Goal: Transaction & Acquisition: Purchase product/service

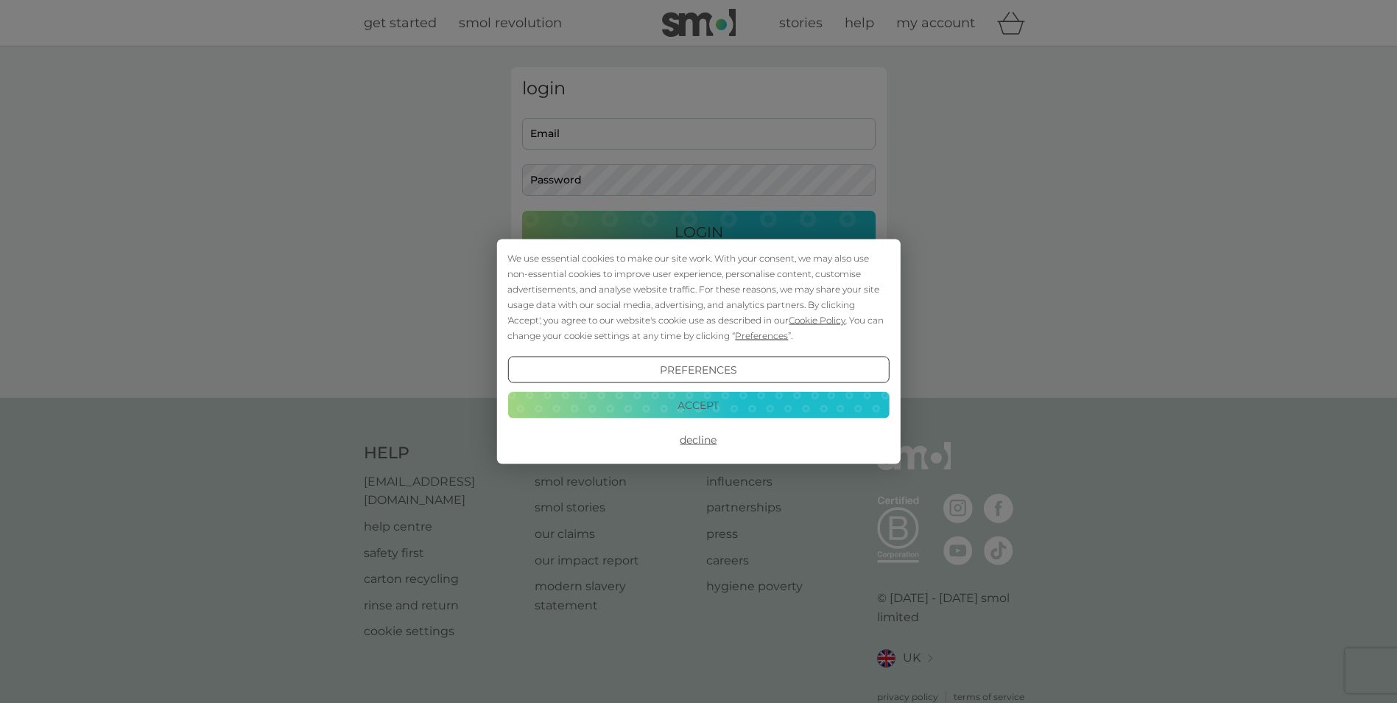
click at [685, 409] on button "Accept" at bounding box center [697, 404] width 381 height 27
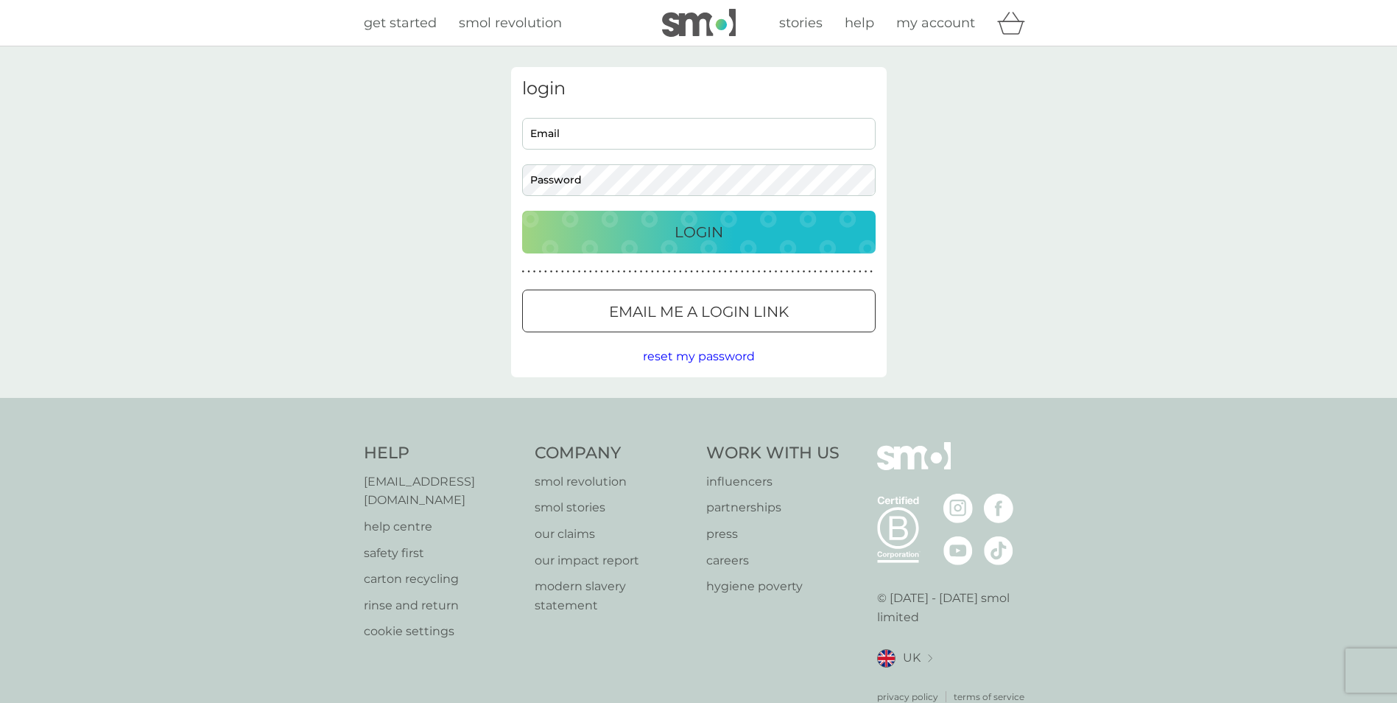
click at [580, 129] on input "Email" at bounding box center [698, 134] width 353 height 32
drag, startPoint x: 677, startPoint y: 130, endPoint x: 408, endPoint y: 150, distance: 269.6
click at [404, 149] on div "login [EMAIL_ADDRESS][DOMAIN_NAME] Email Password Login ● ● ● ● ● ● ● ● ● ● ● ●…" at bounding box center [698, 221] width 1397 height 351
type input "[EMAIL_ADDRESS][DOMAIN_NAME]"
click at [672, 306] on div at bounding box center [698, 311] width 53 height 15
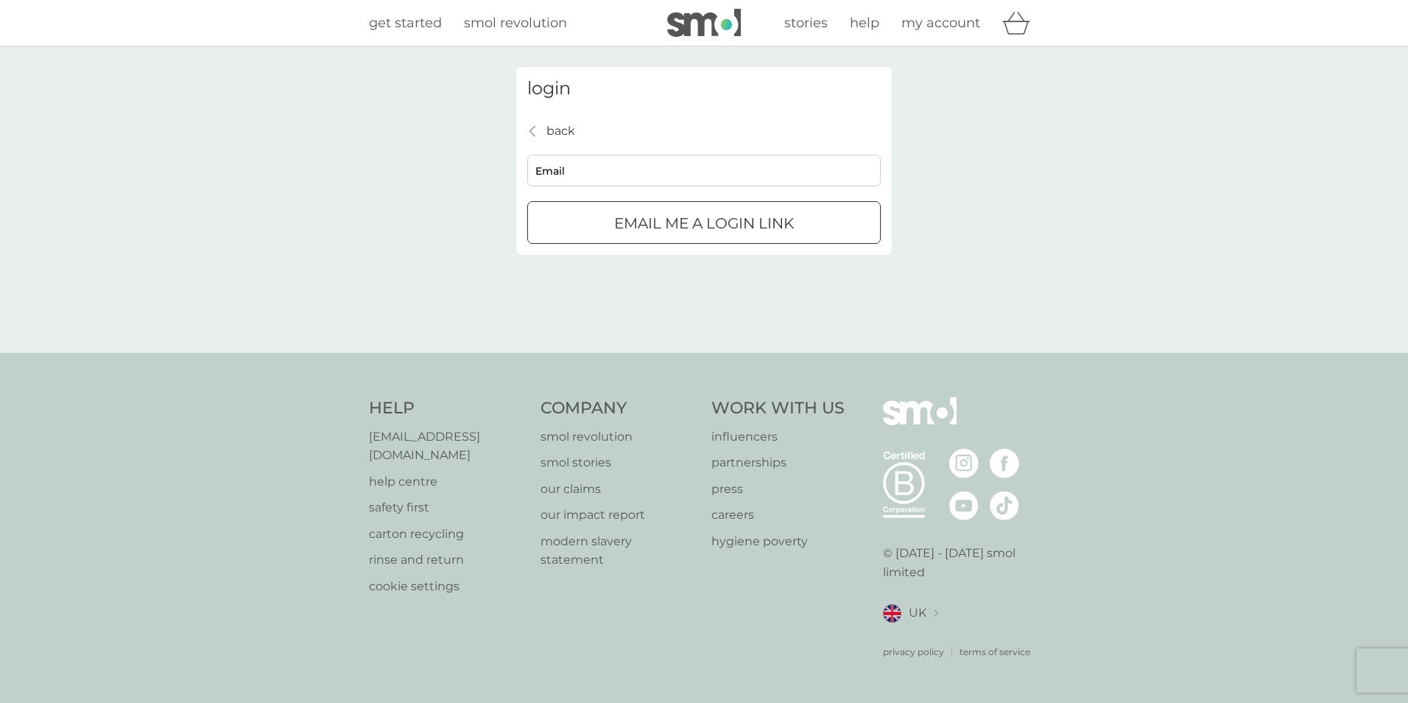
click at [624, 167] on input "Email" at bounding box center [703, 171] width 353 height 32
type input "[EMAIL_ADDRESS][DOMAIN_NAME]"
click at [646, 219] on p "Email me a login link" at bounding box center [704, 223] width 180 height 24
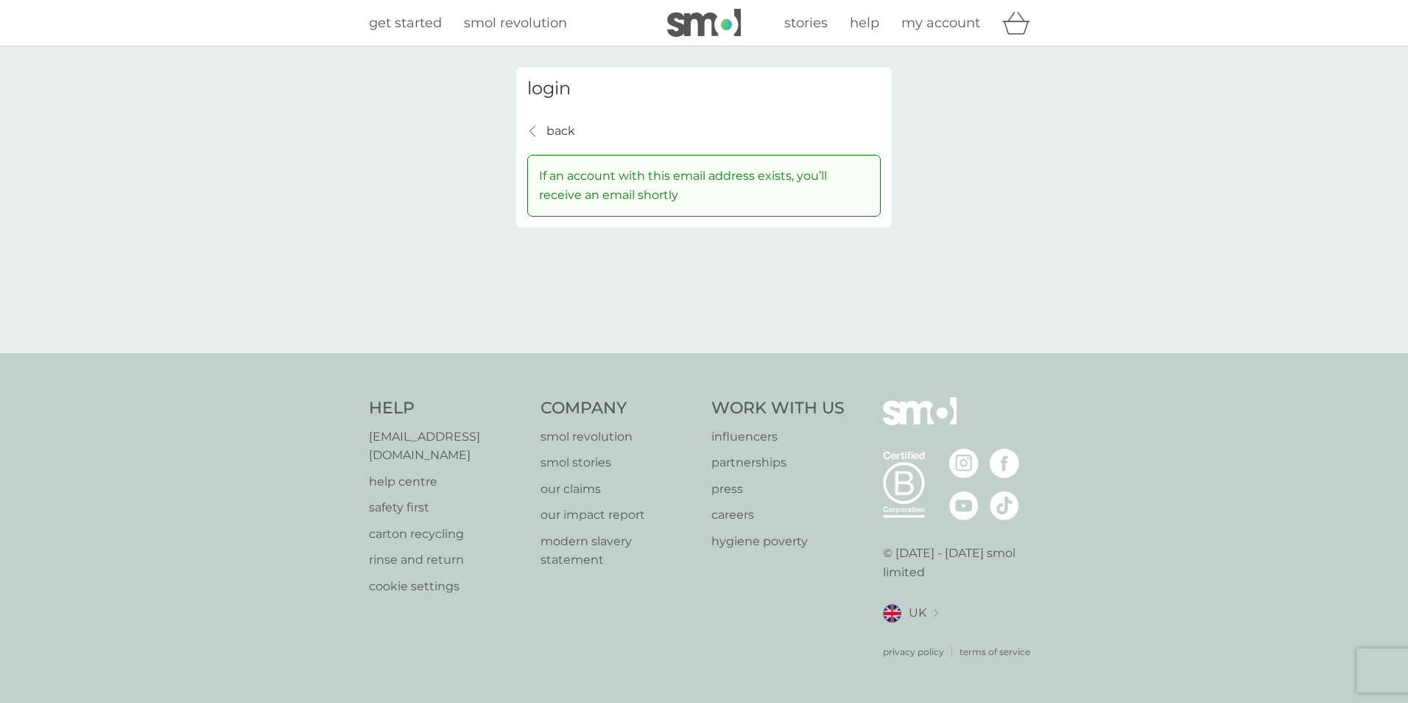
click at [534, 24] on span "smol revolution" at bounding box center [515, 23] width 103 height 16
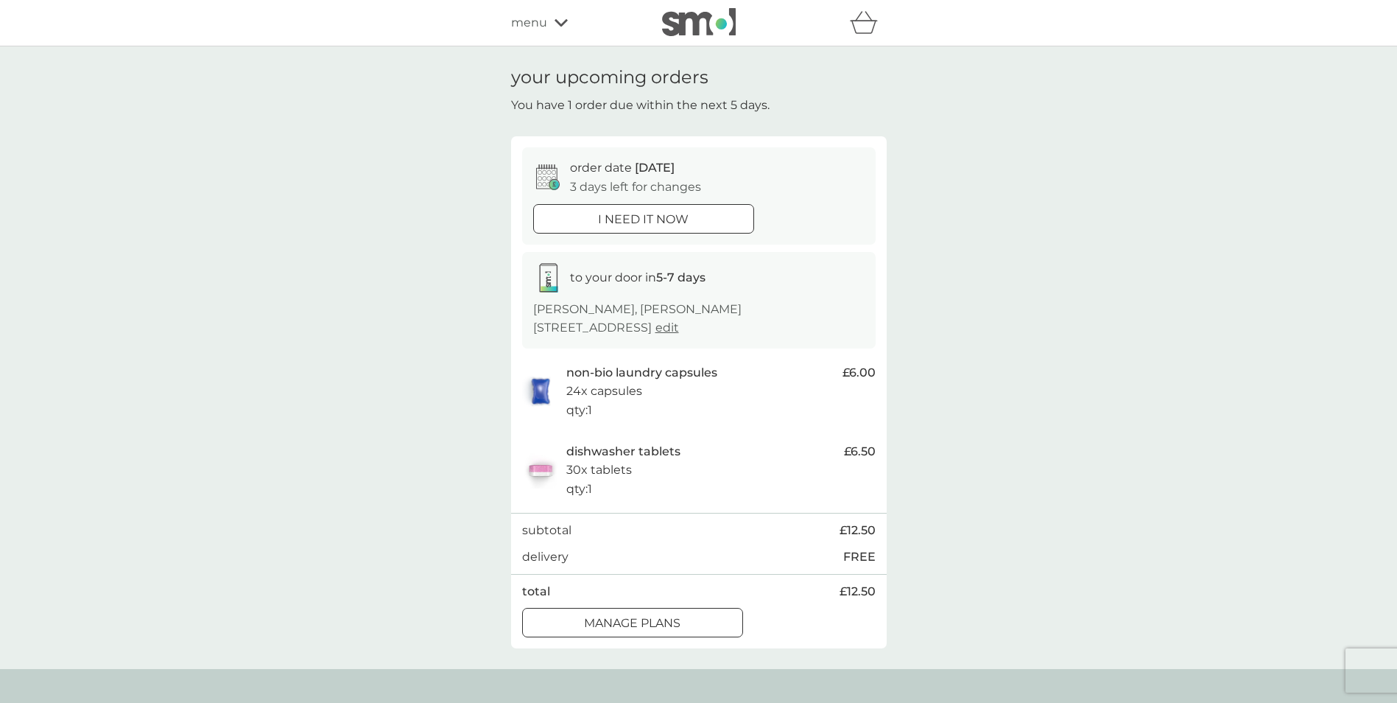
click at [655, 328] on span "edit" at bounding box center [667, 327] width 24 height 14
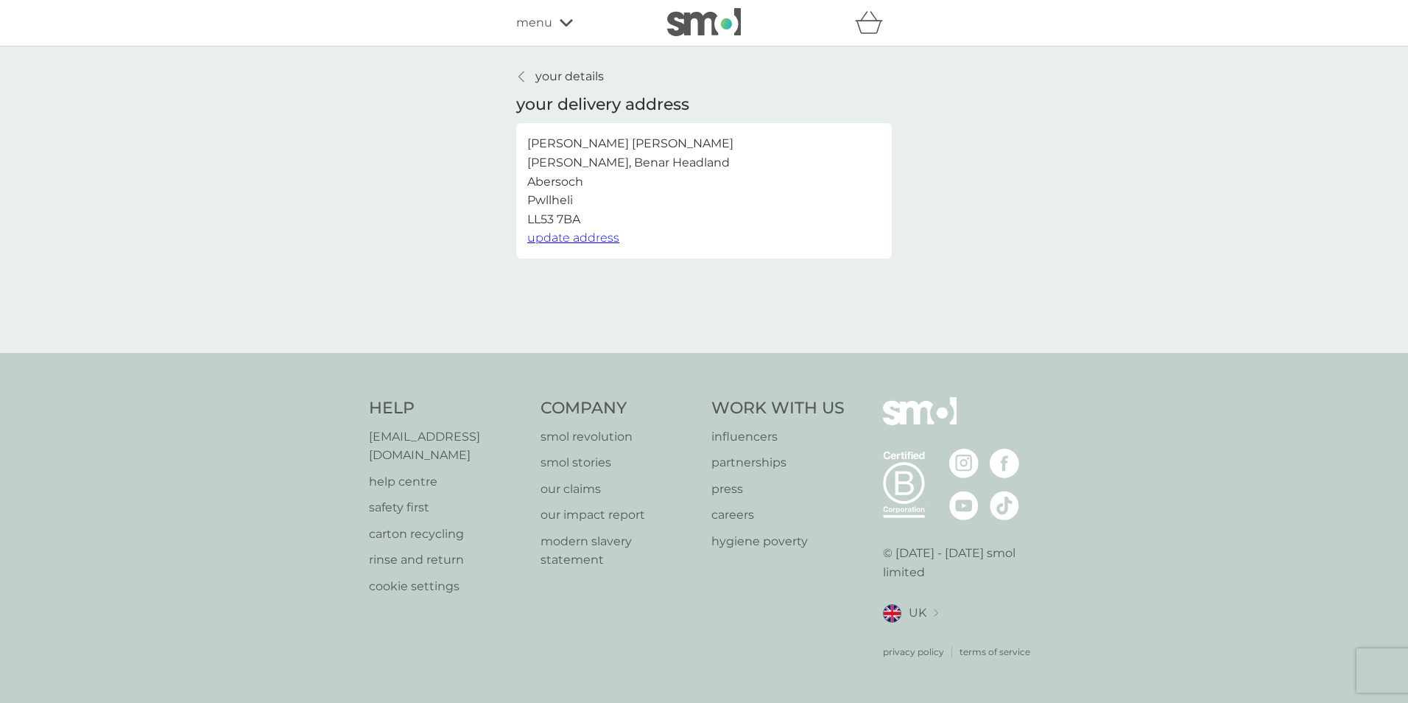
click at [585, 233] on span "update address" at bounding box center [573, 238] width 92 height 14
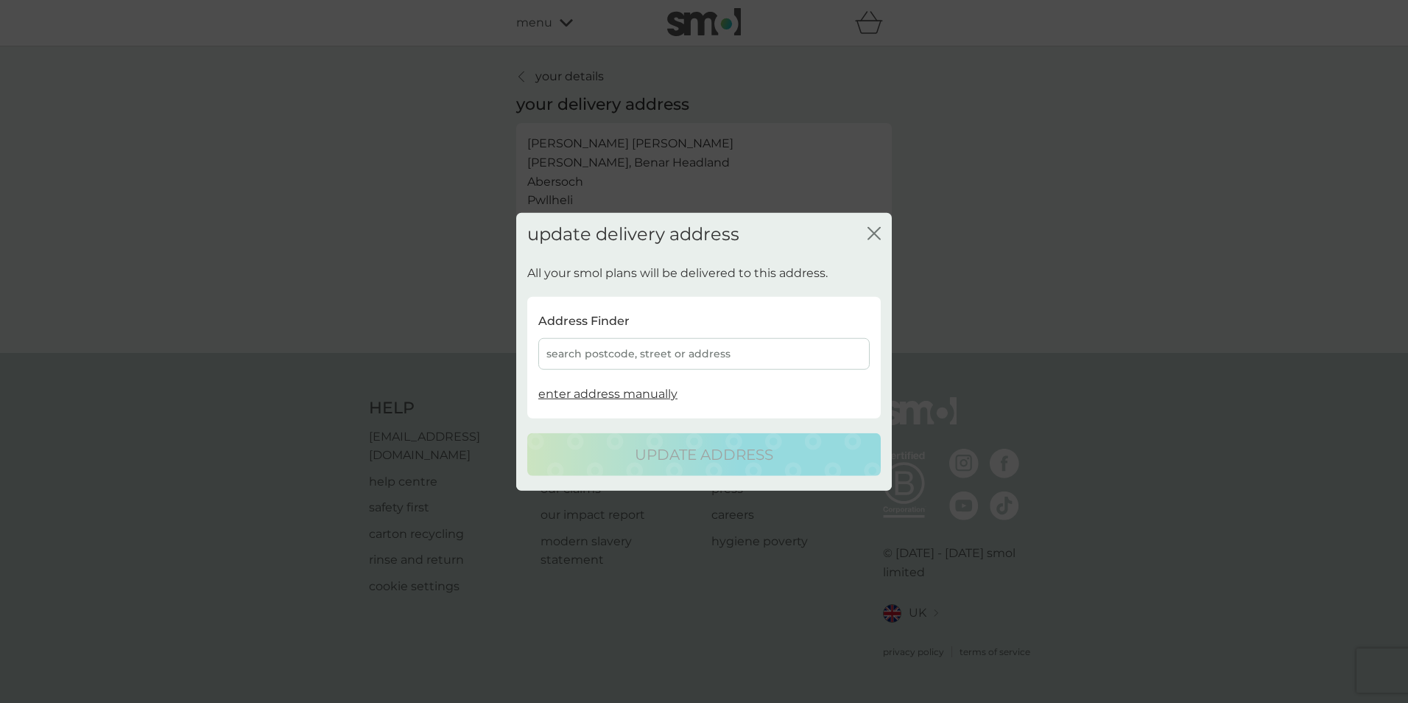
click at [622, 349] on div "search postcode, street or address" at bounding box center [703, 354] width 331 height 32
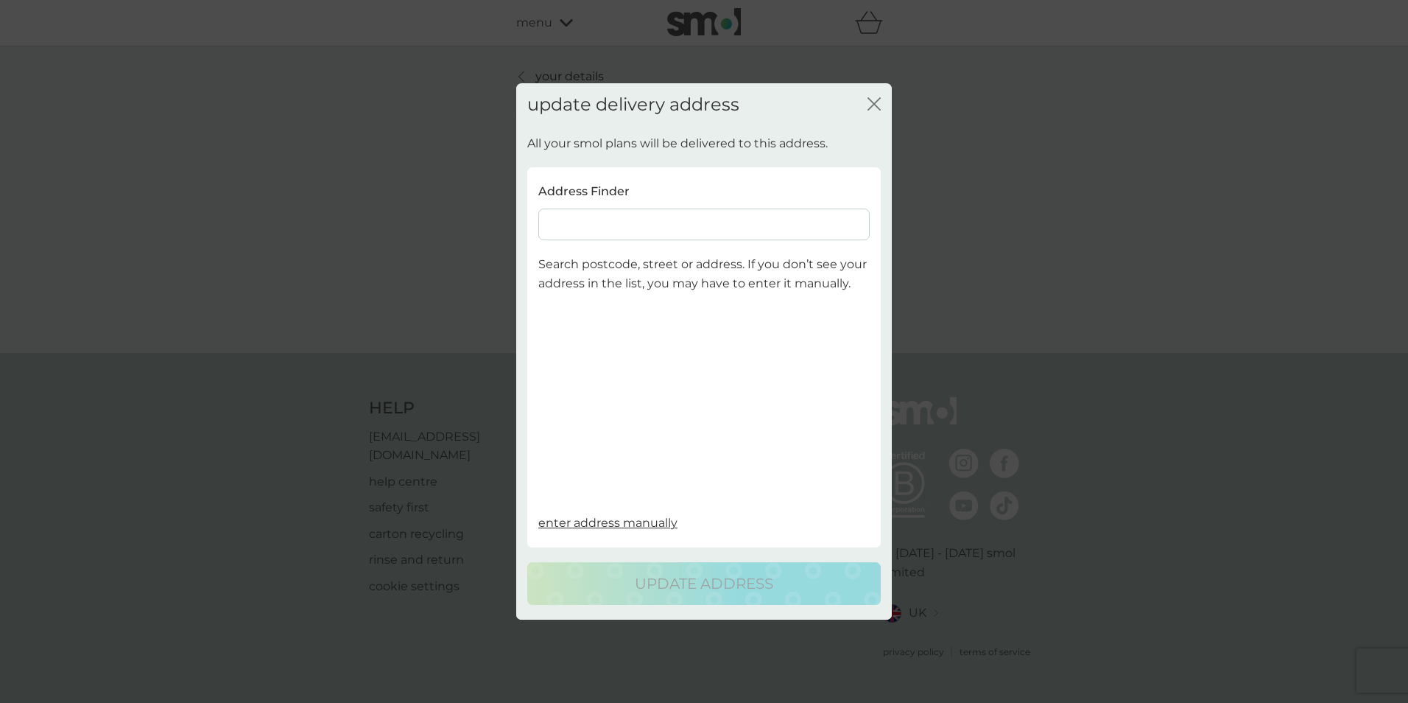
click at [606, 214] on input at bounding box center [703, 224] width 331 height 32
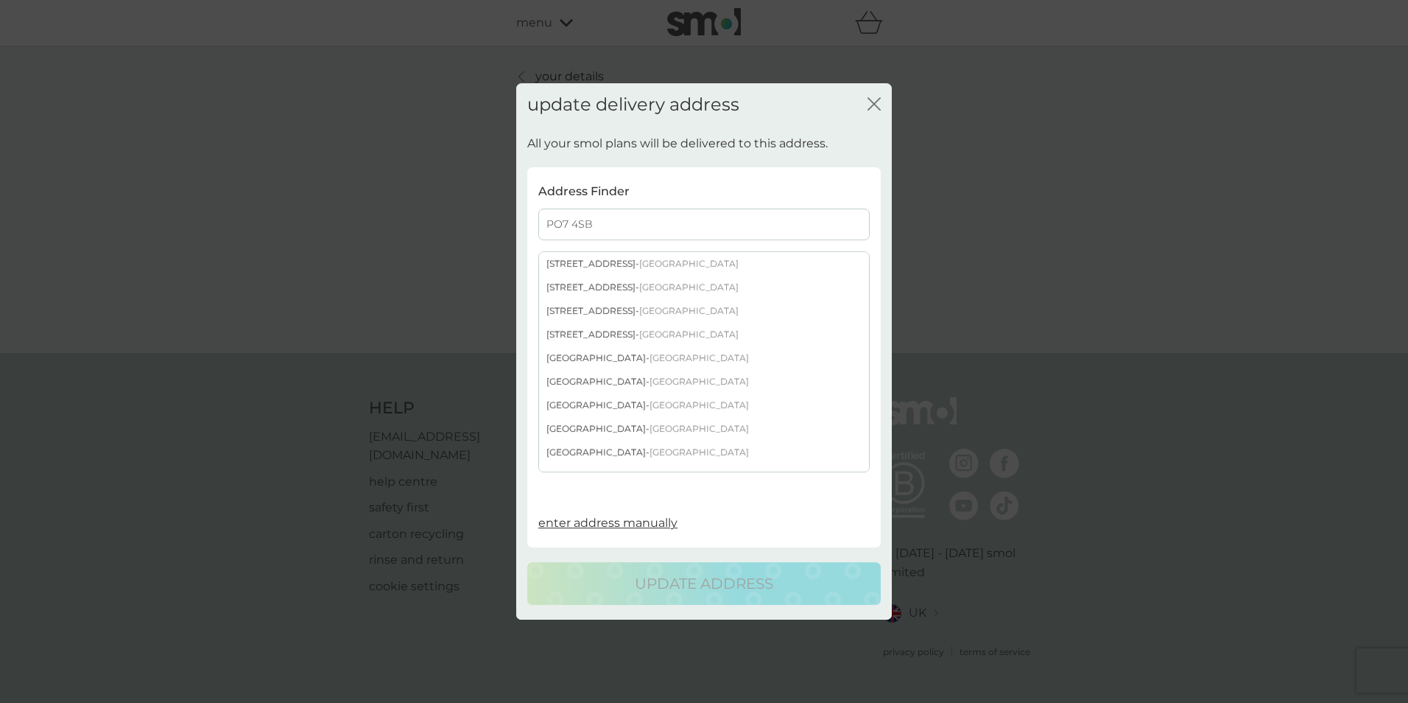
type input "PO7 4SB"
click at [625, 393] on div "Flint Cottage East Street - Hambledon Waterlooville PO7 4SB" at bounding box center [704, 382] width 330 height 24
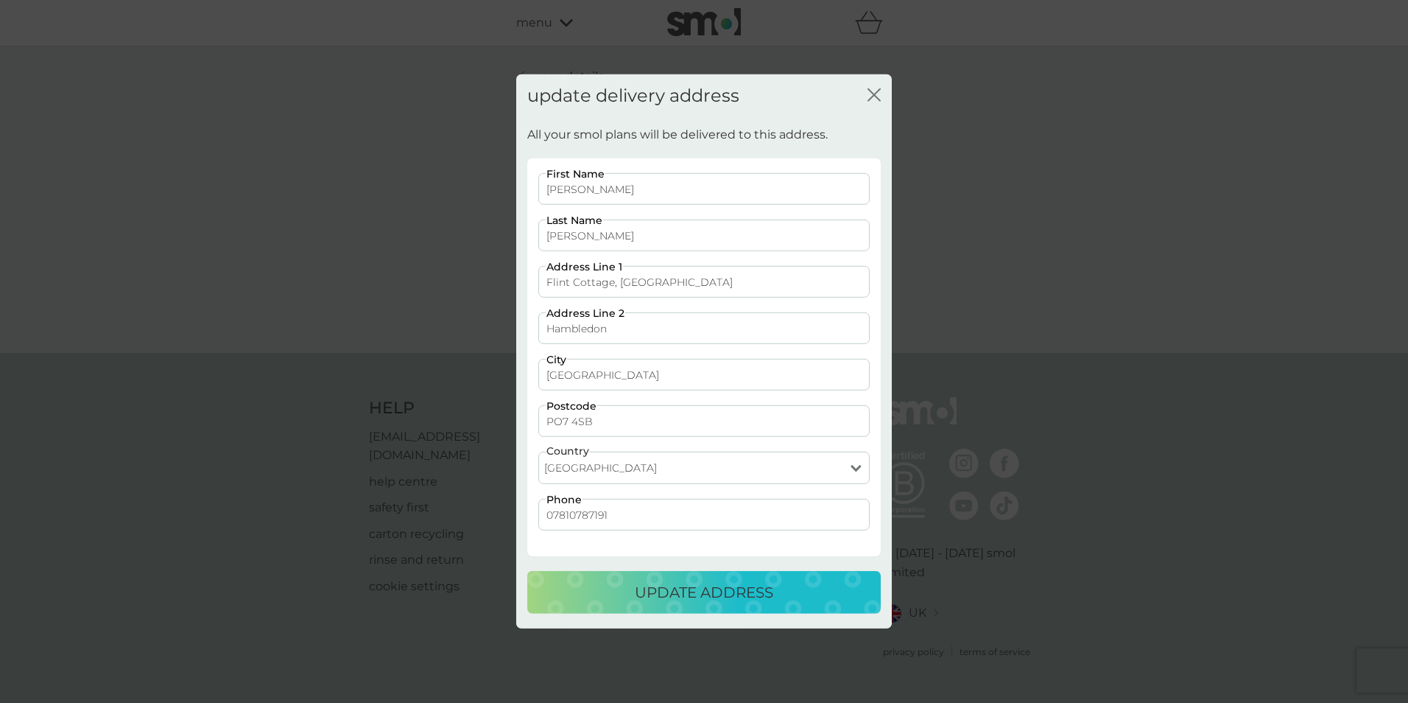
click at [686, 591] on p "update address" at bounding box center [704, 592] width 138 height 24
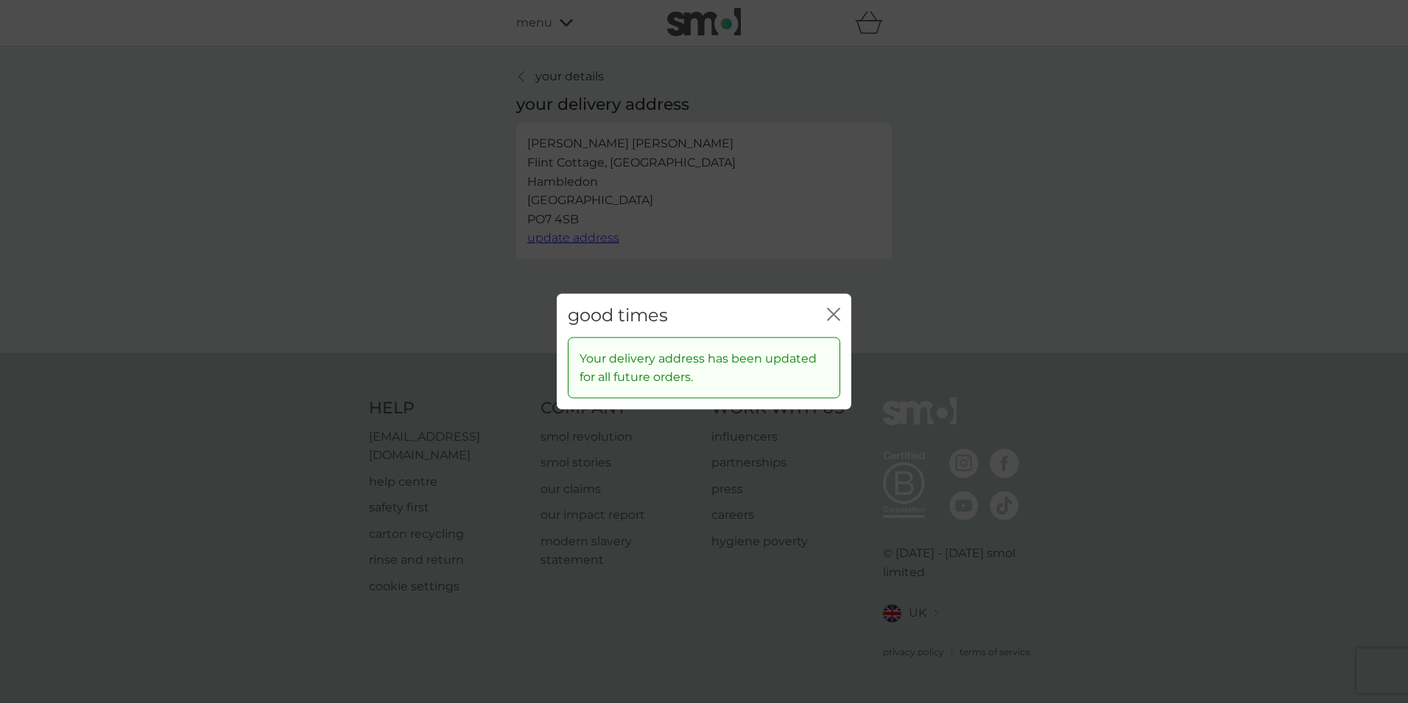
click at [831, 313] on icon "close" at bounding box center [833, 314] width 13 height 13
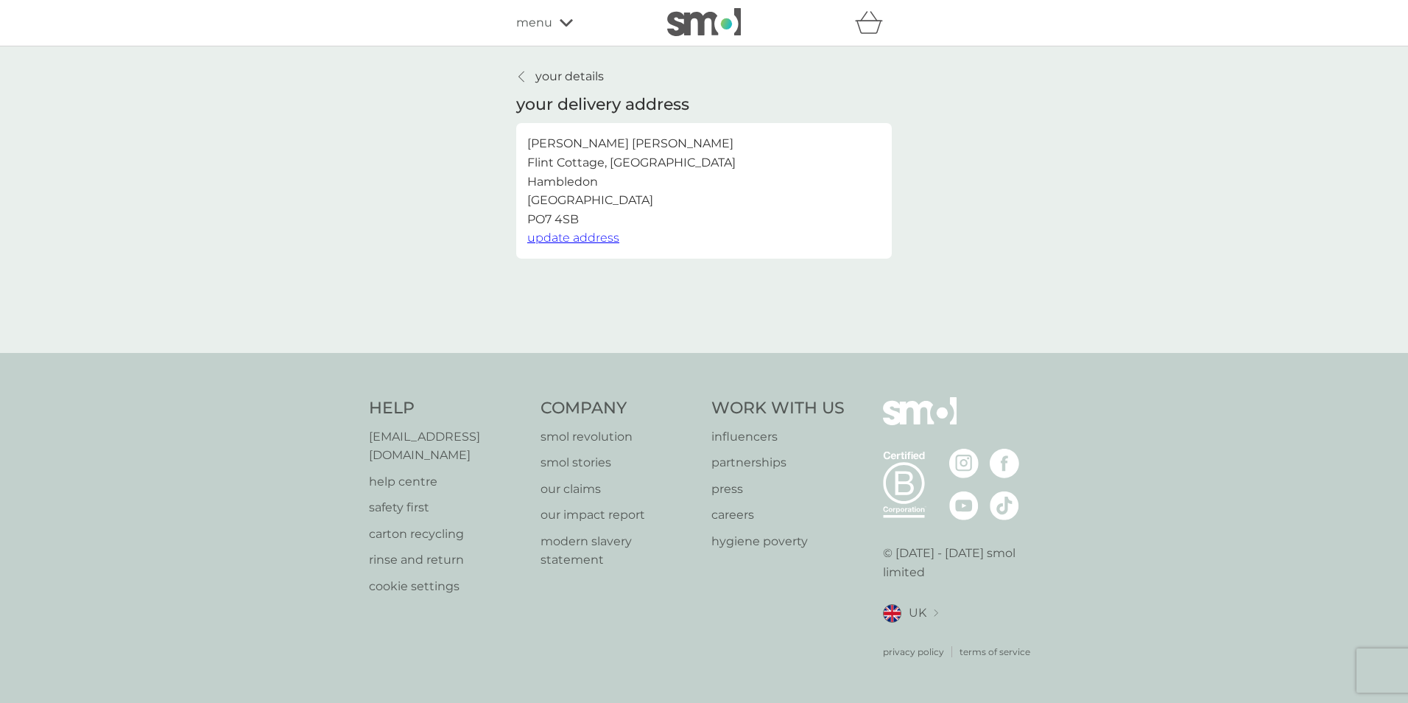
click at [558, 20] on div "menu" at bounding box center [578, 22] width 125 height 19
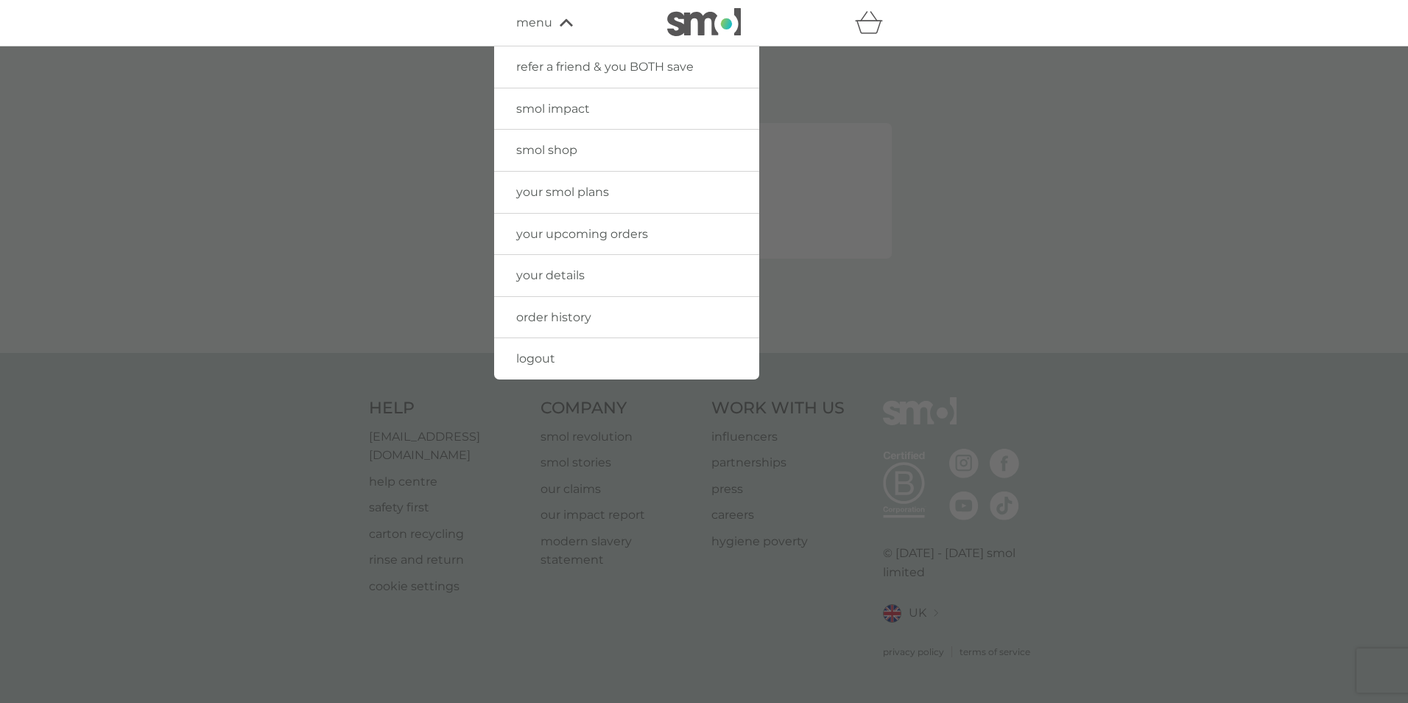
click at [543, 147] on span "smol shop" at bounding box center [546, 150] width 61 height 14
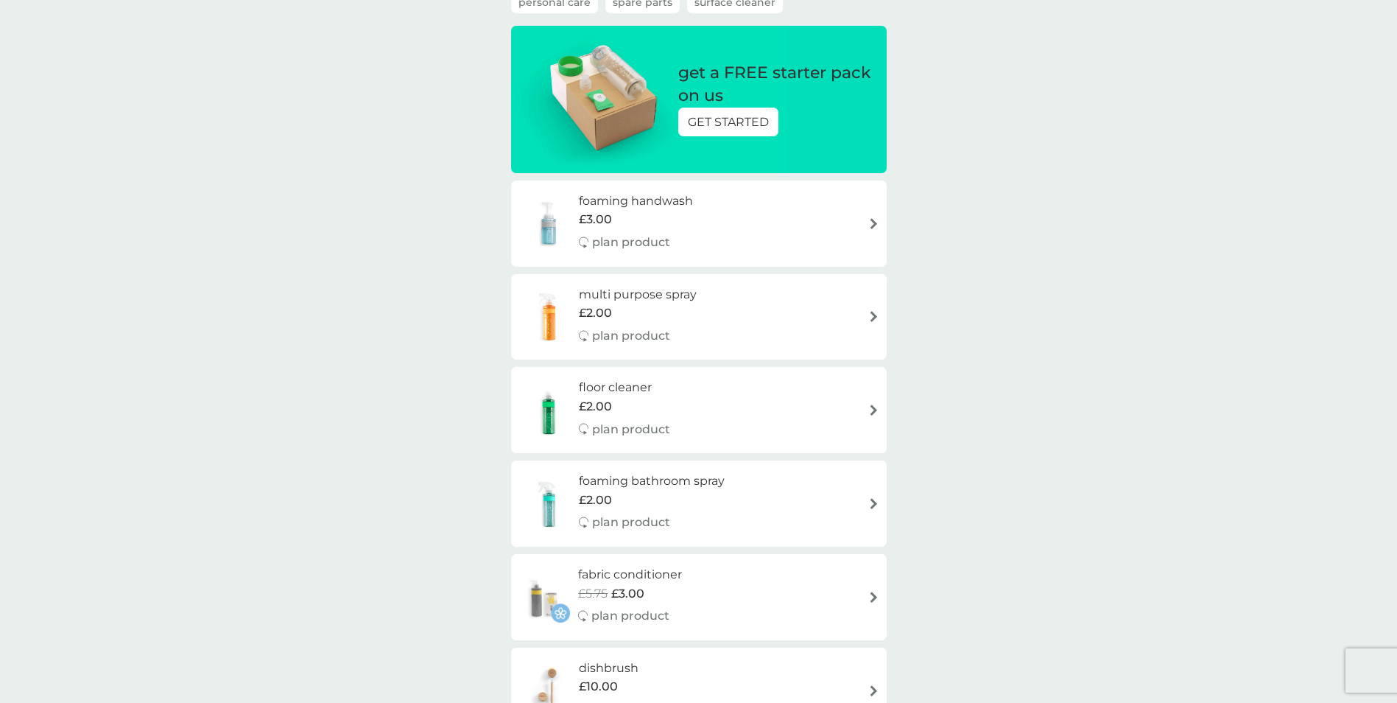
scroll to position [295, 0]
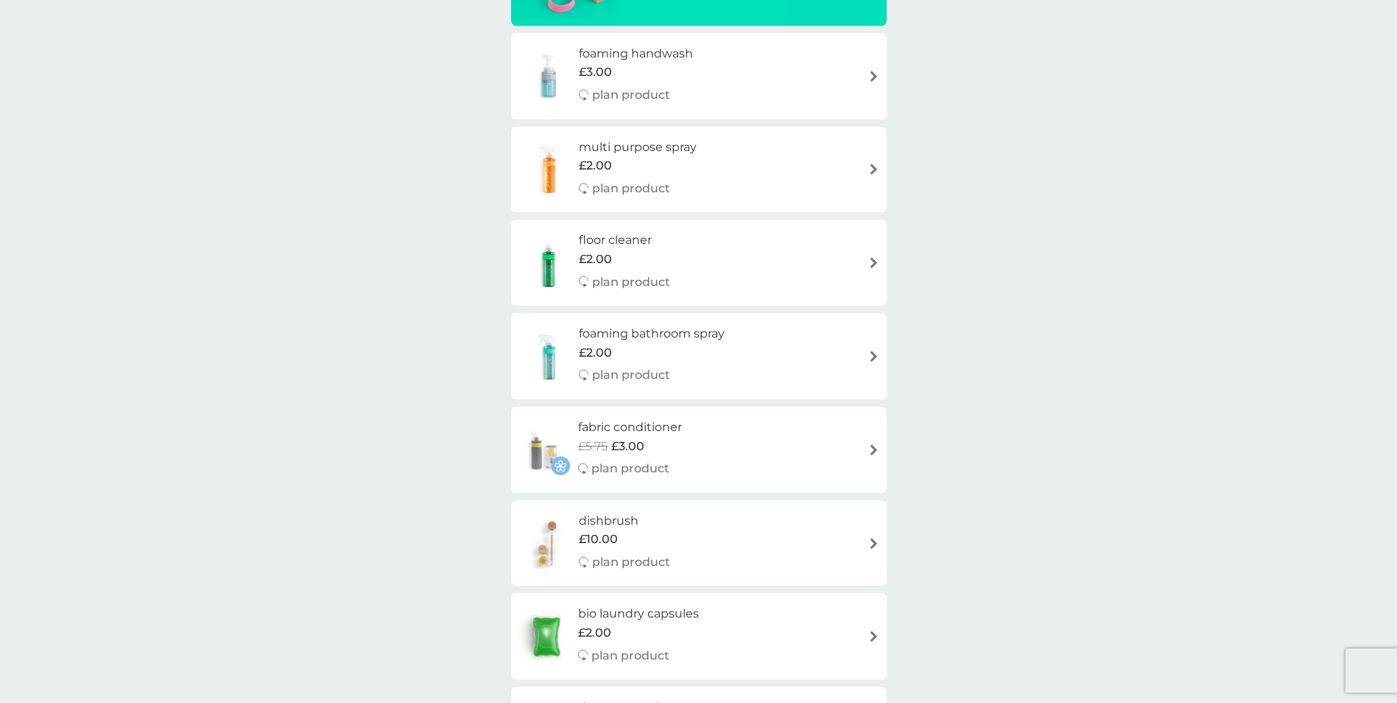
click at [552, 535] on img at bounding box center [548, 543] width 60 height 52
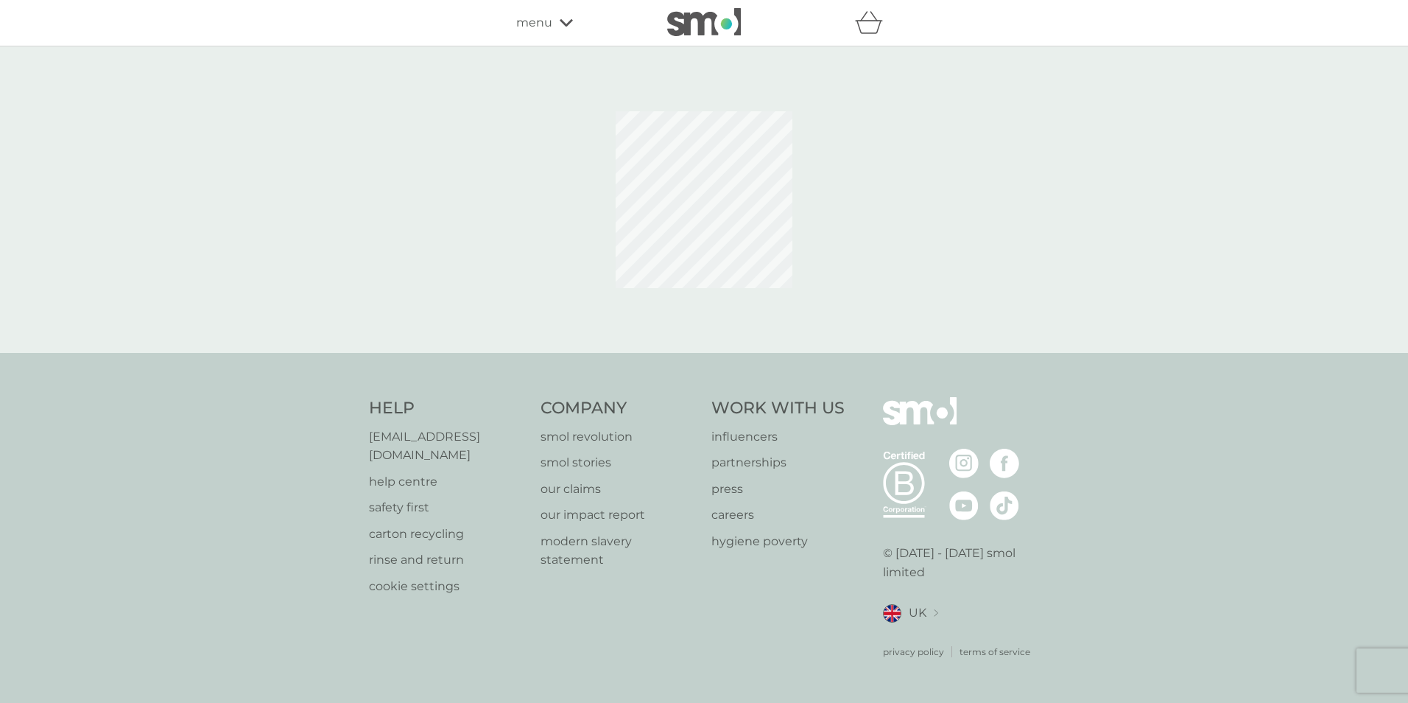
select select "245"
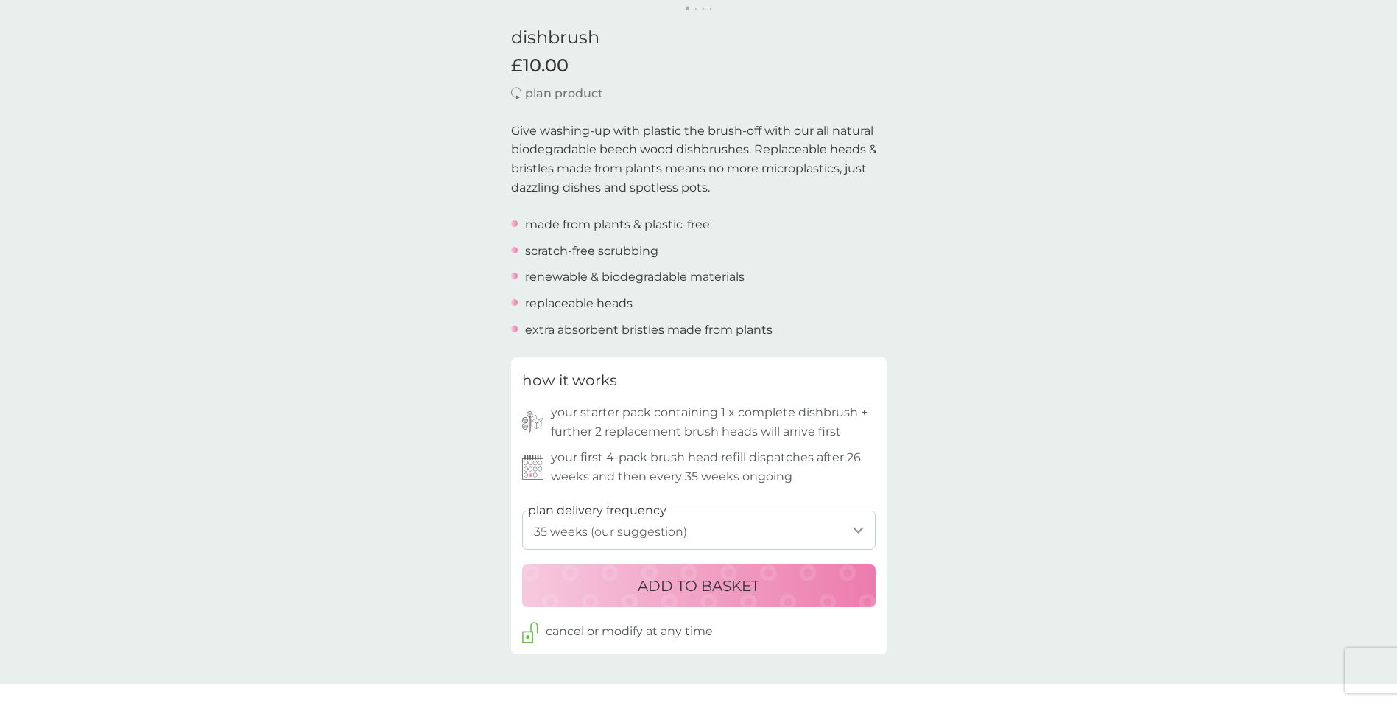
scroll to position [442, 0]
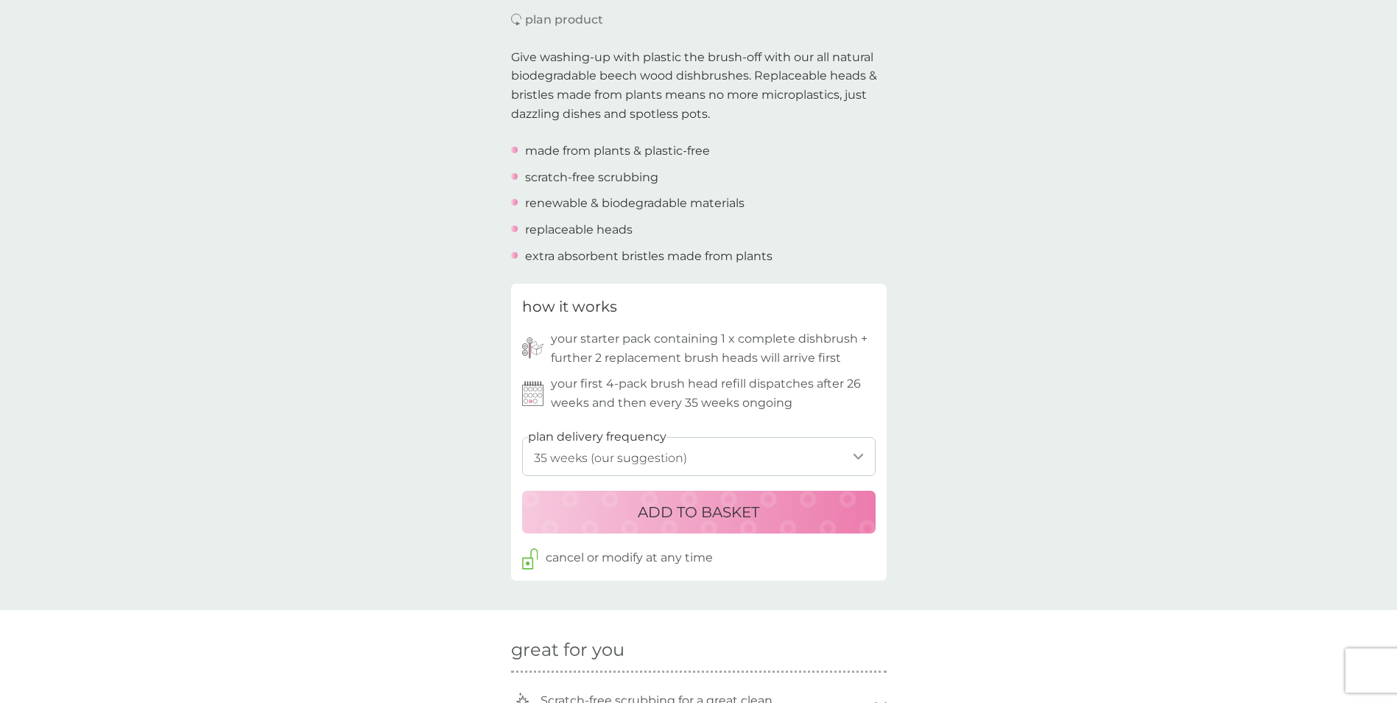
click at [686, 504] on p "ADD TO BASKET" at bounding box center [699, 512] width 122 height 24
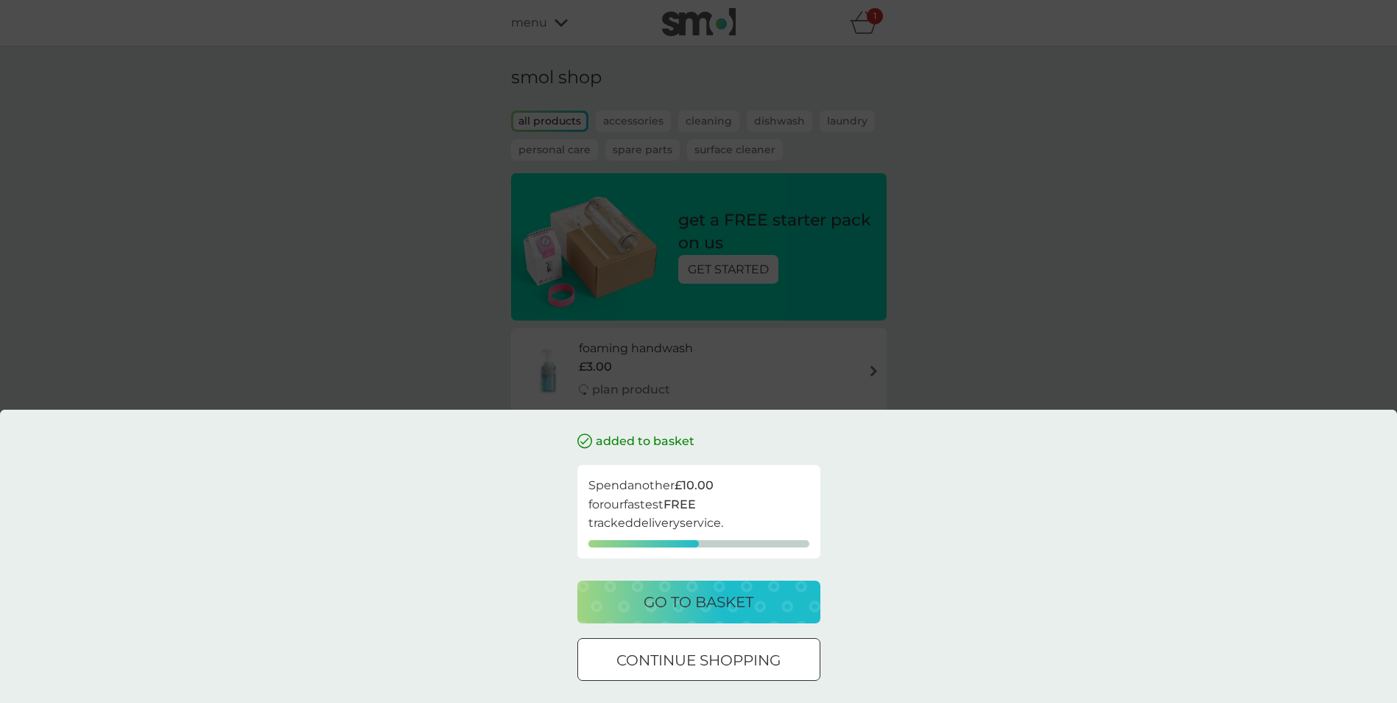
click at [721, 597] on p "go to basket" at bounding box center [699, 602] width 110 height 24
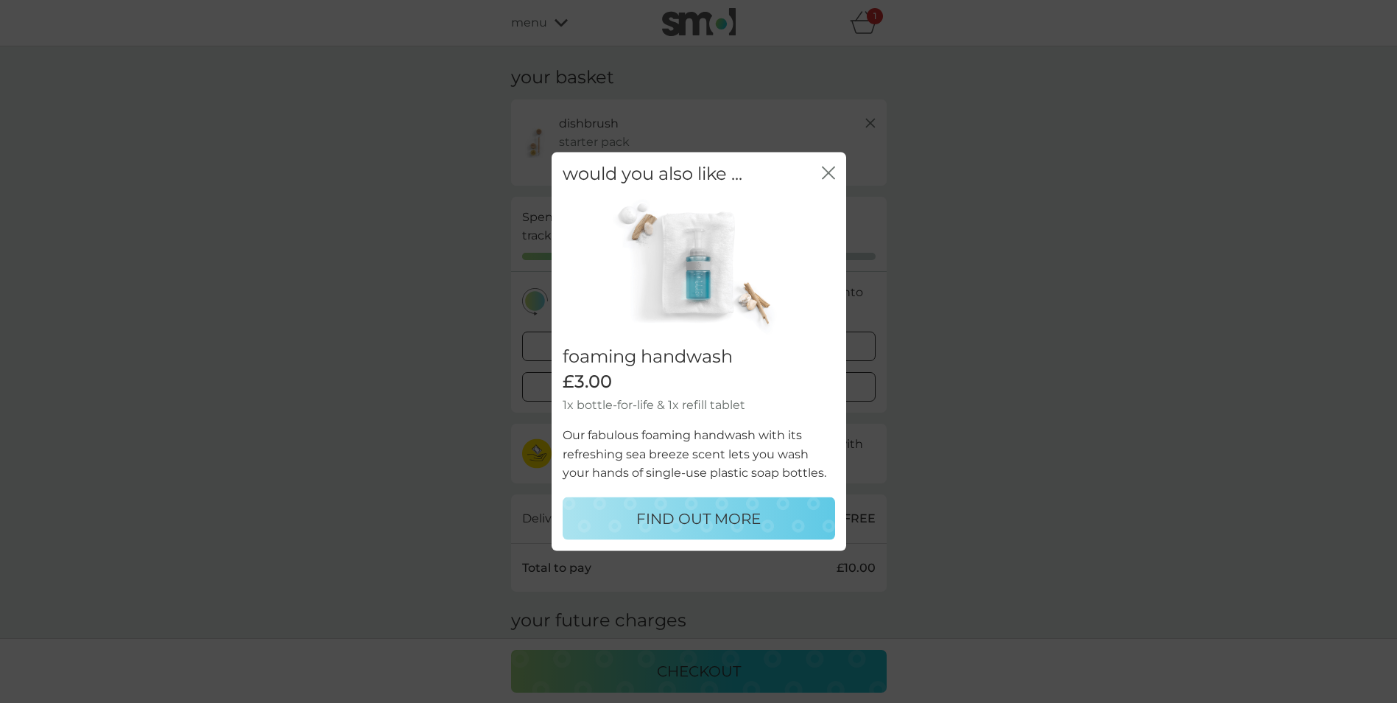
click at [826, 167] on icon "close" at bounding box center [828, 172] width 13 height 13
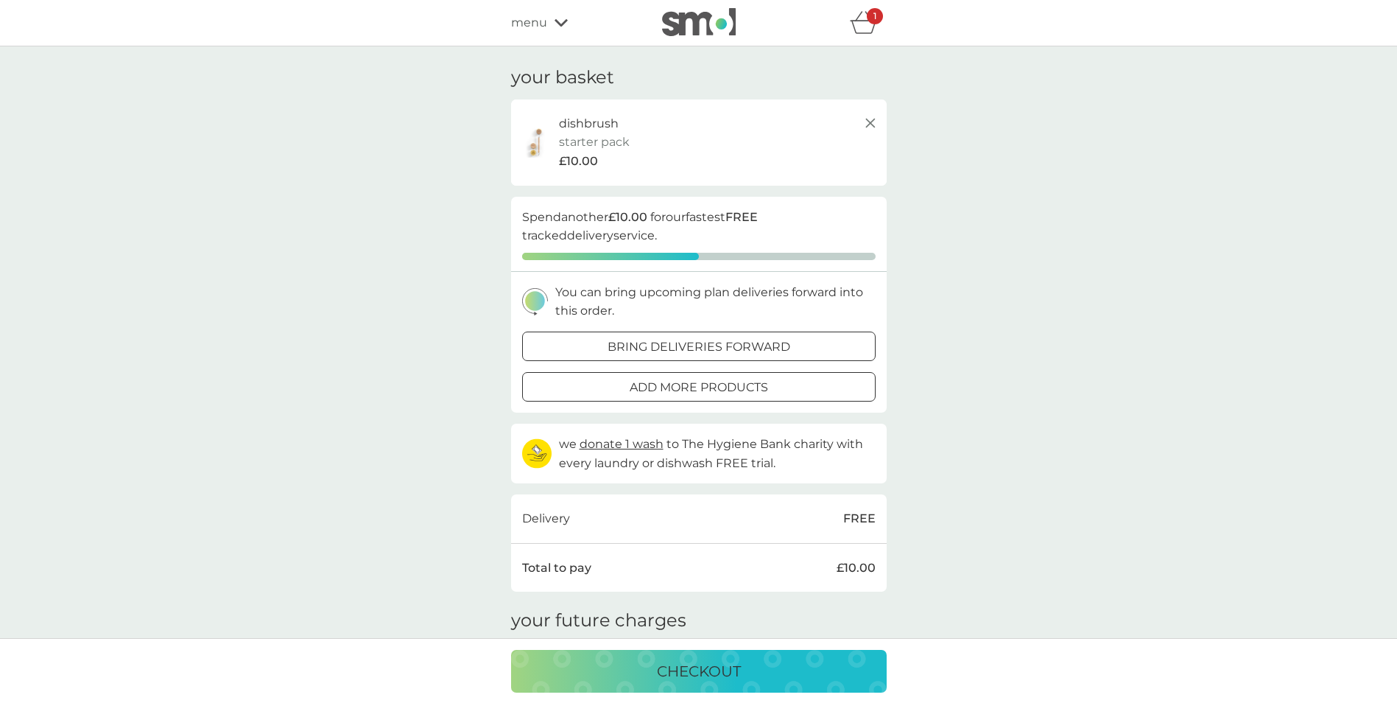
click at [538, 24] on span "menu" at bounding box center [529, 22] width 36 height 19
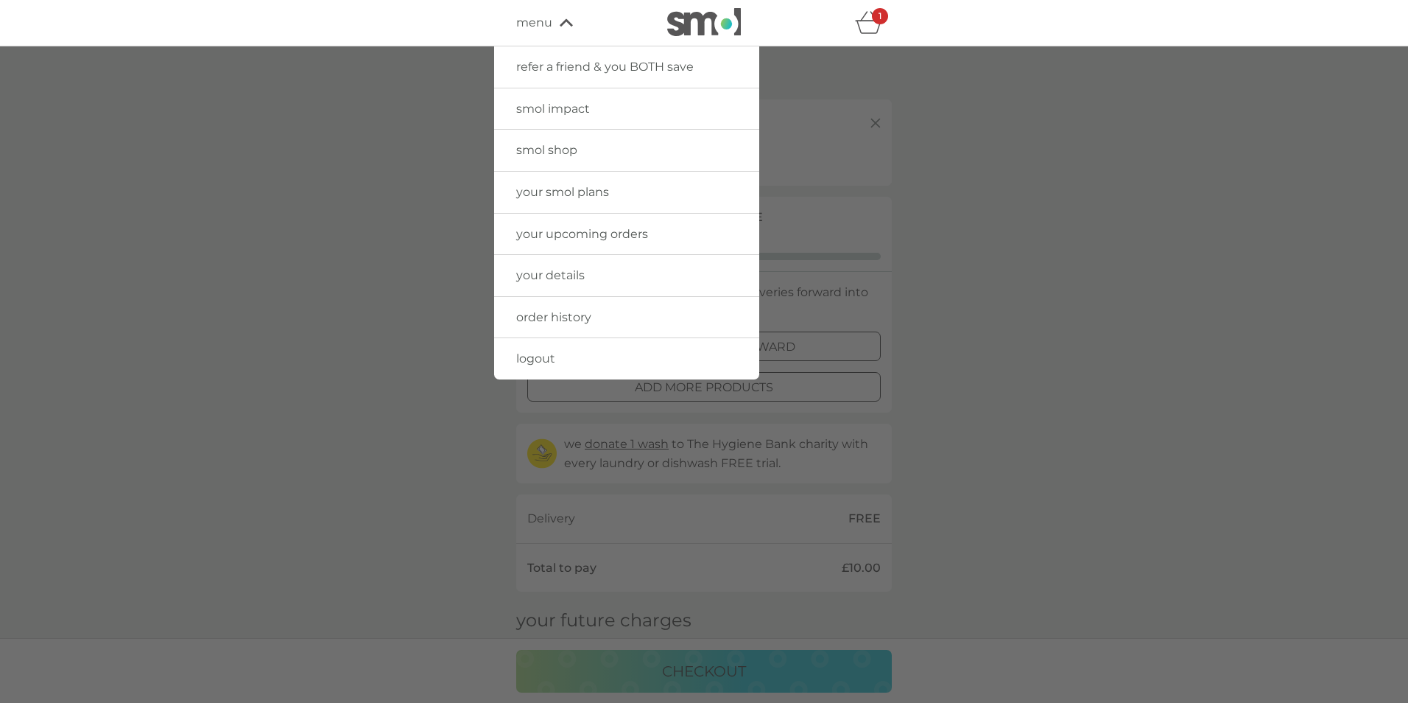
click at [537, 147] on span "smol shop" at bounding box center [546, 150] width 61 height 14
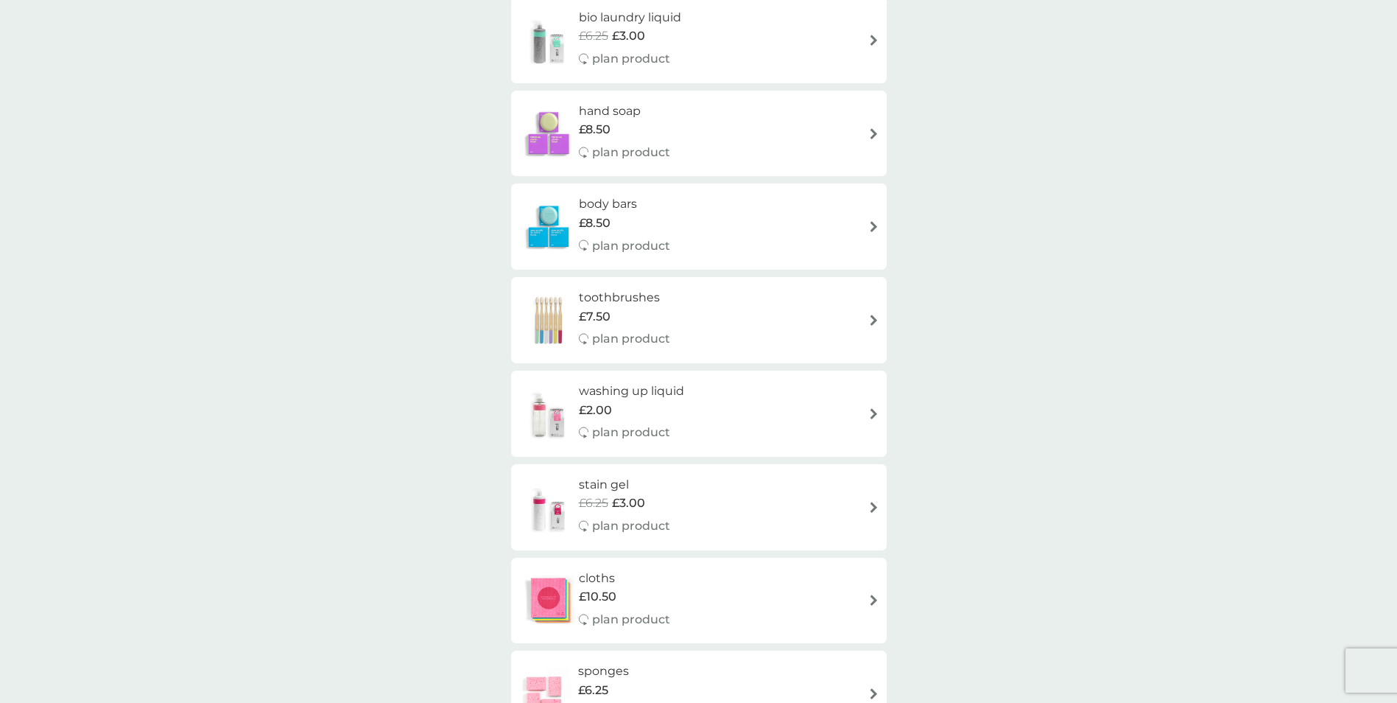
scroll to position [1326, 0]
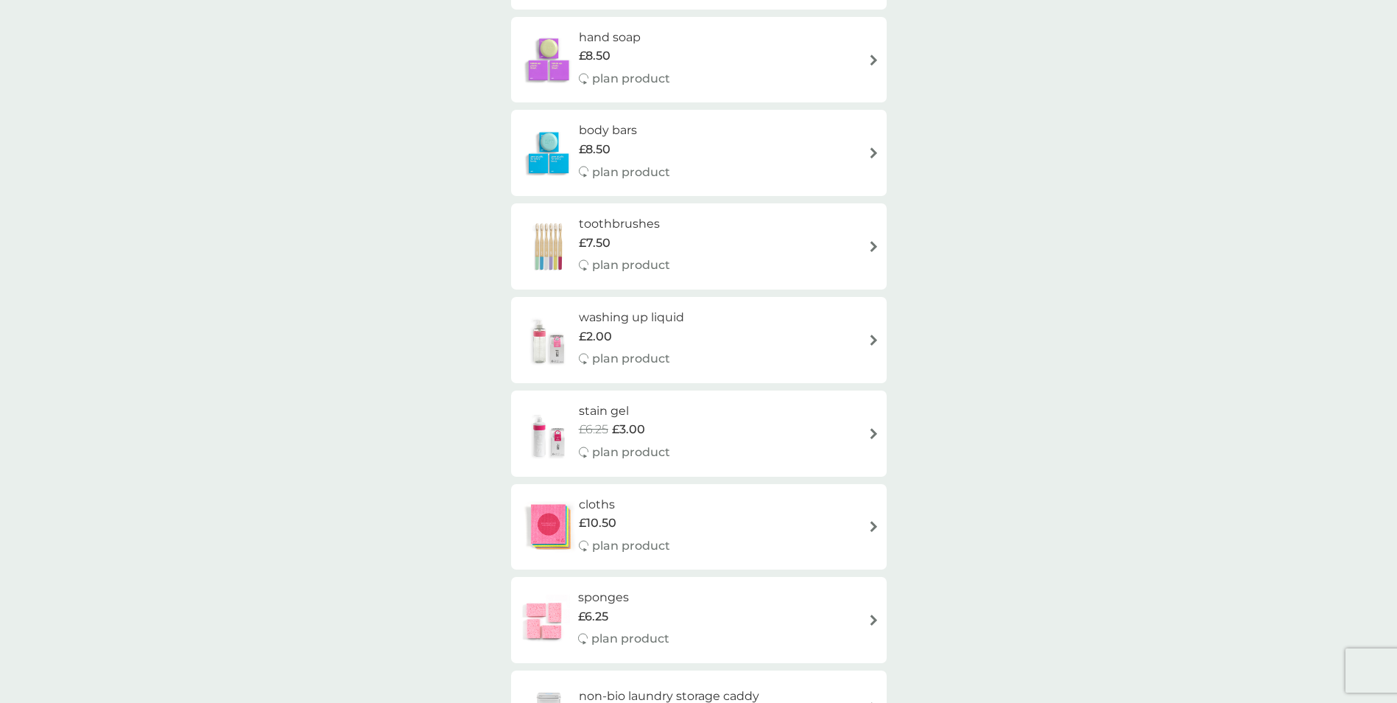
click at [611, 594] on h6 "sponges" at bounding box center [623, 597] width 91 height 19
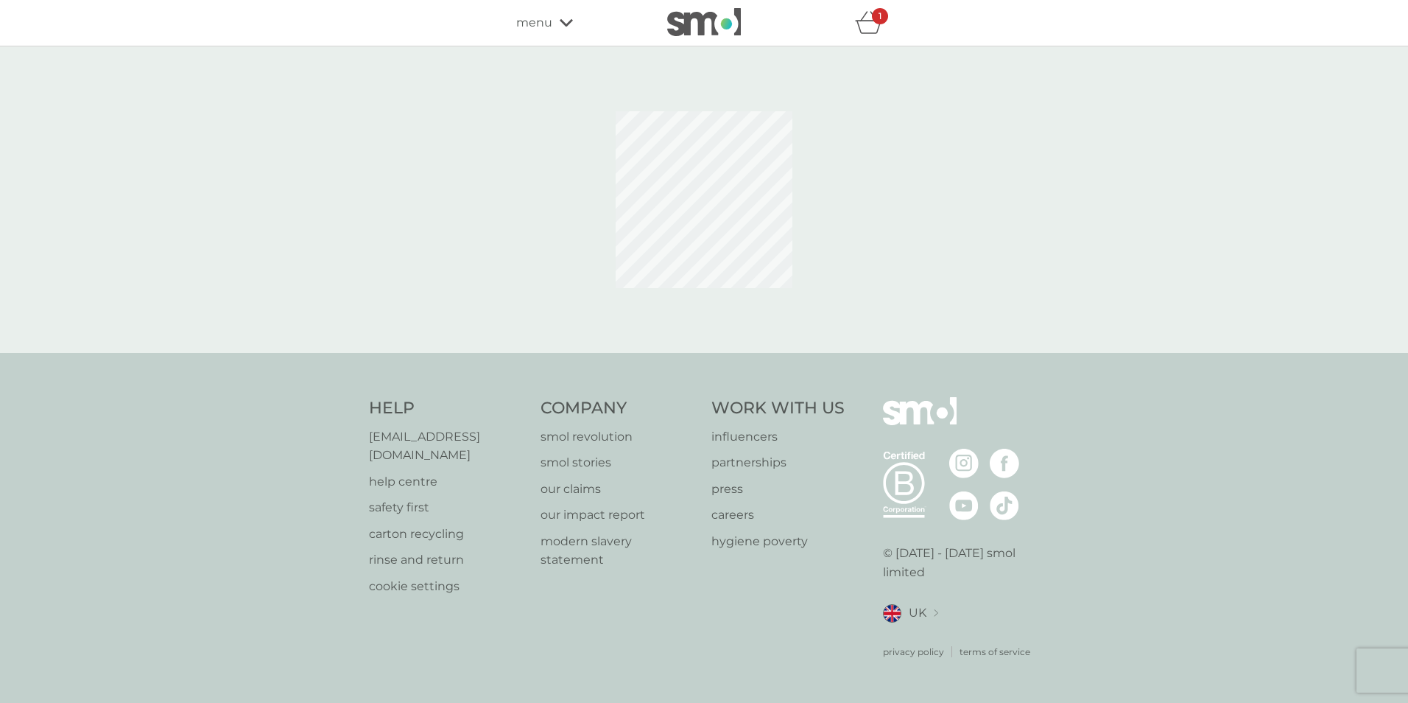
select select "63"
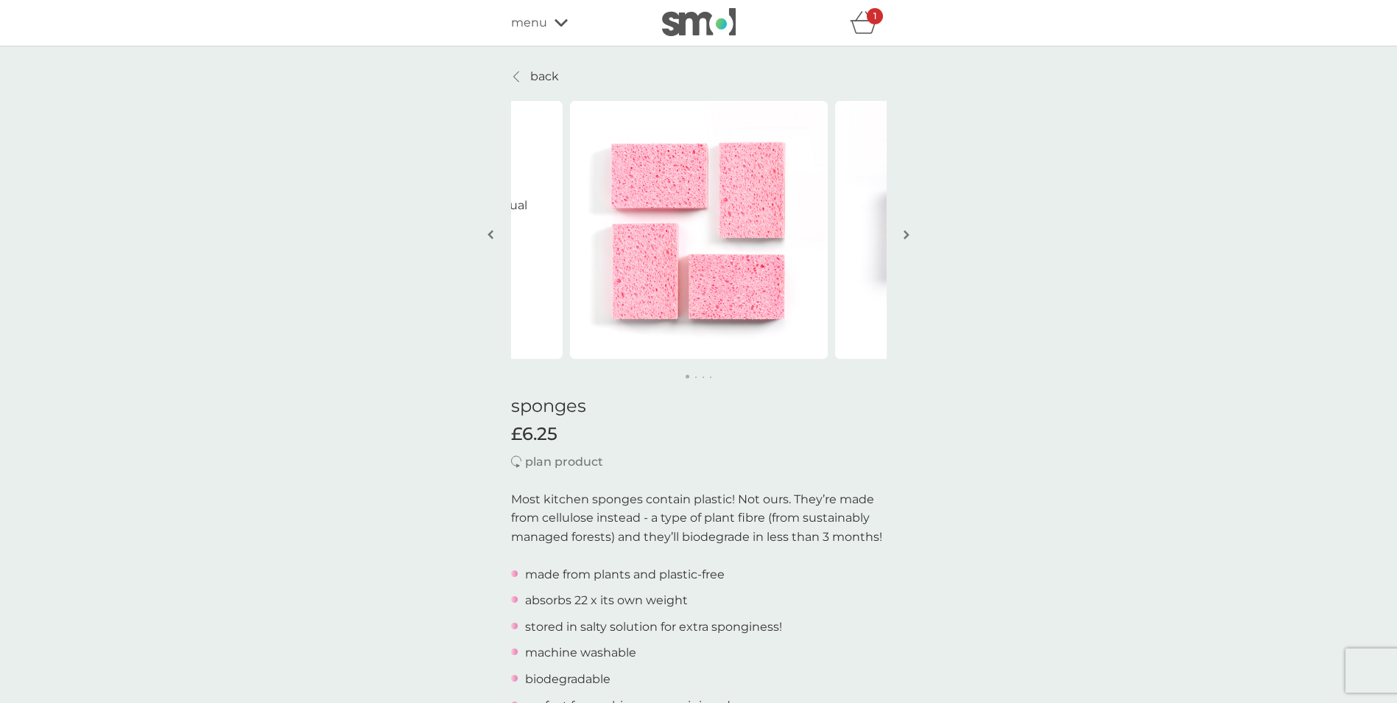
click at [904, 230] on img "button" at bounding box center [907, 234] width 6 height 11
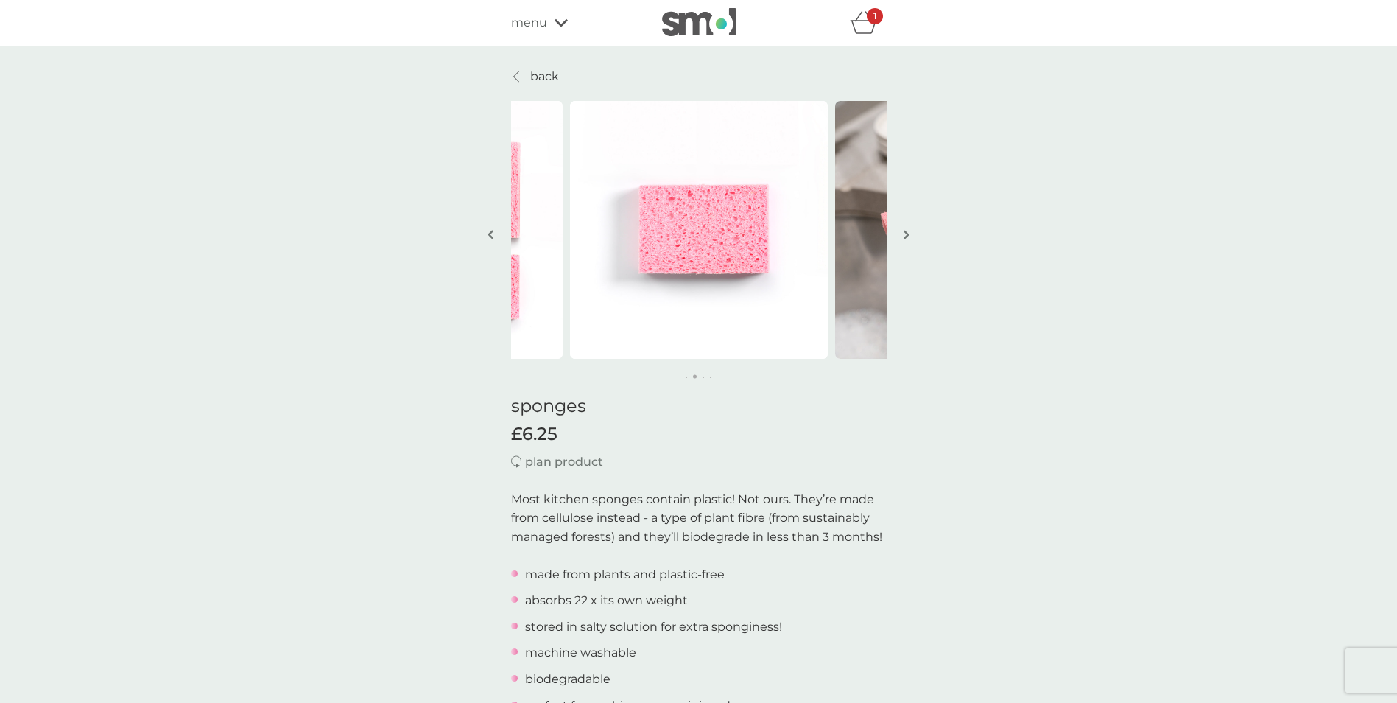
click at [904, 230] on img "button" at bounding box center [907, 234] width 6 height 11
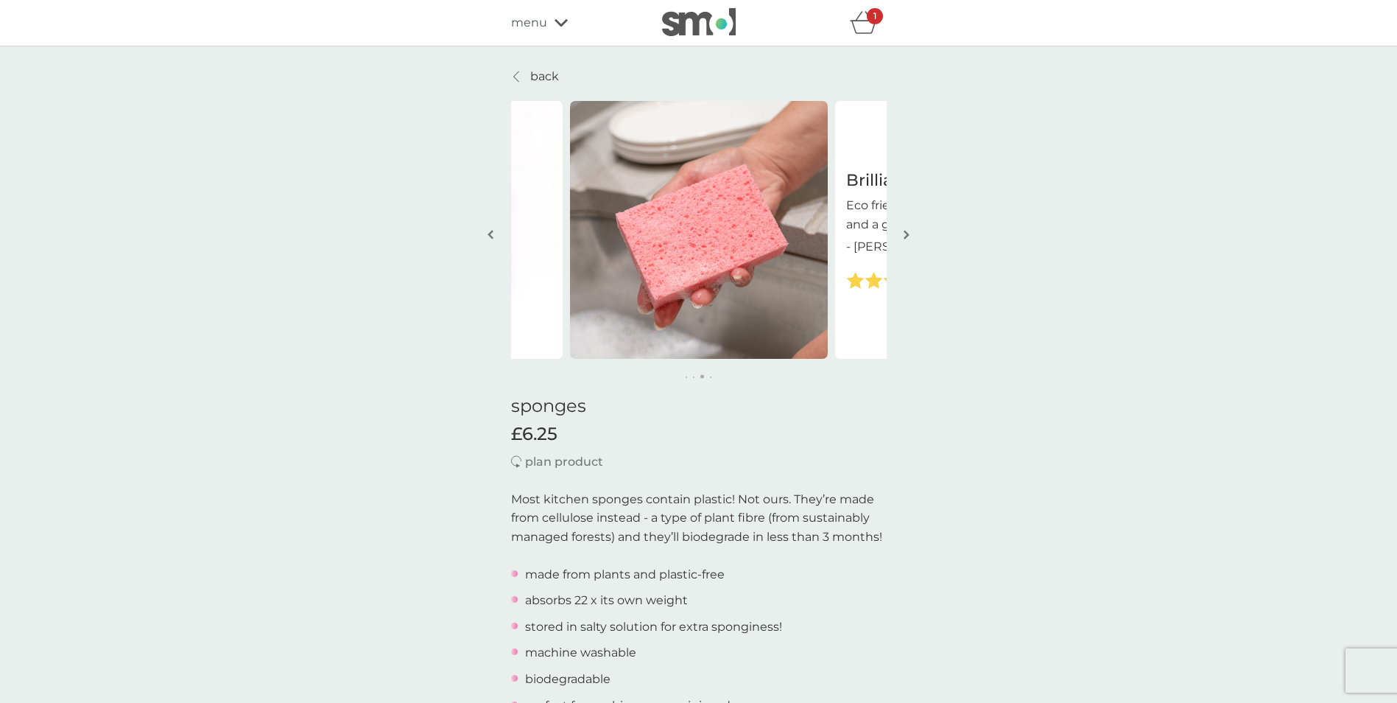
click at [904, 230] on img "button" at bounding box center [907, 234] width 6 height 11
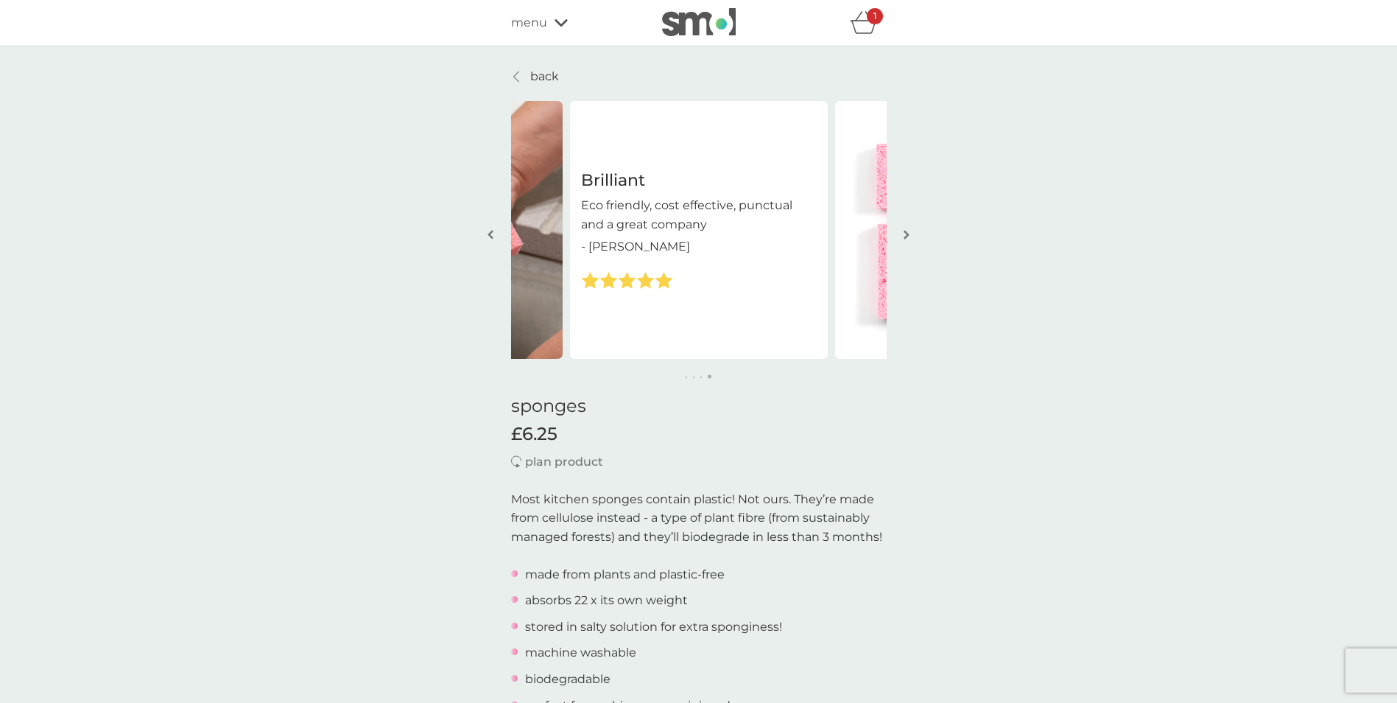
click at [904, 230] on img "button" at bounding box center [907, 234] width 6 height 11
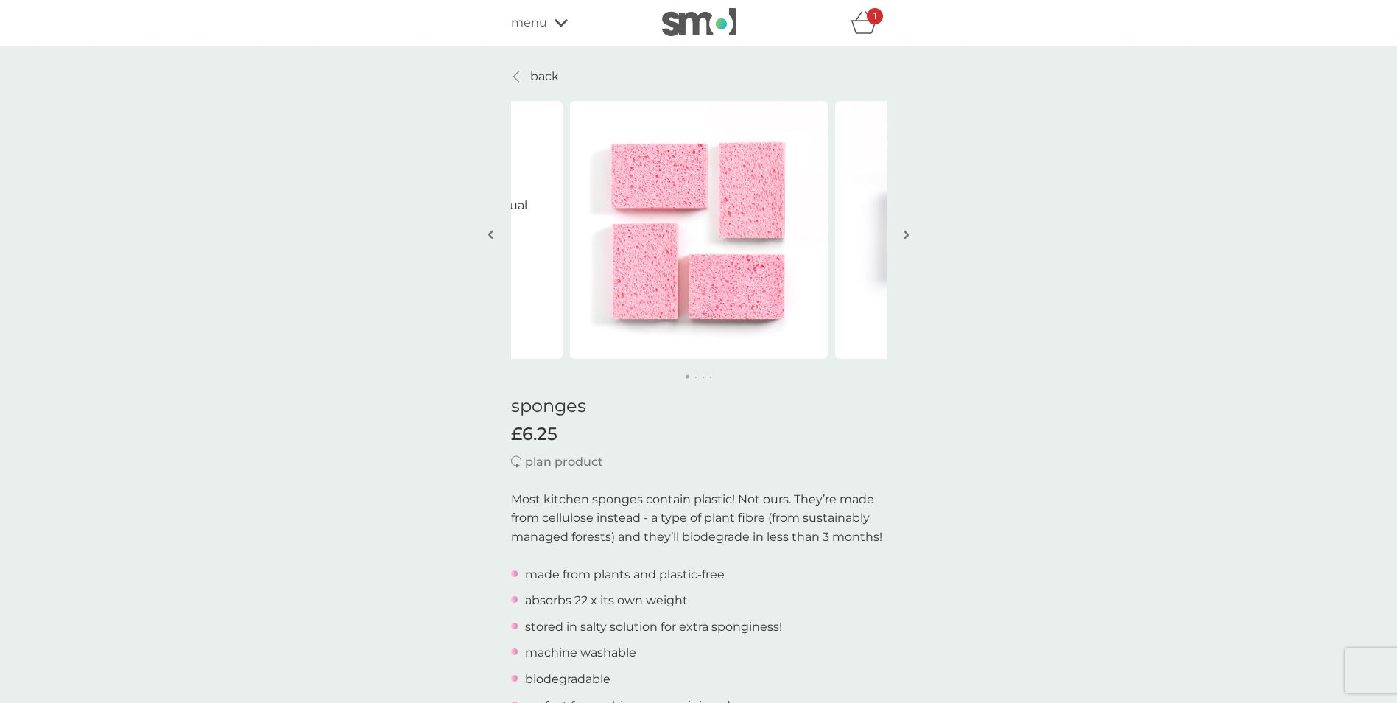
click at [905, 230] on img "button" at bounding box center [907, 234] width 6 height 11
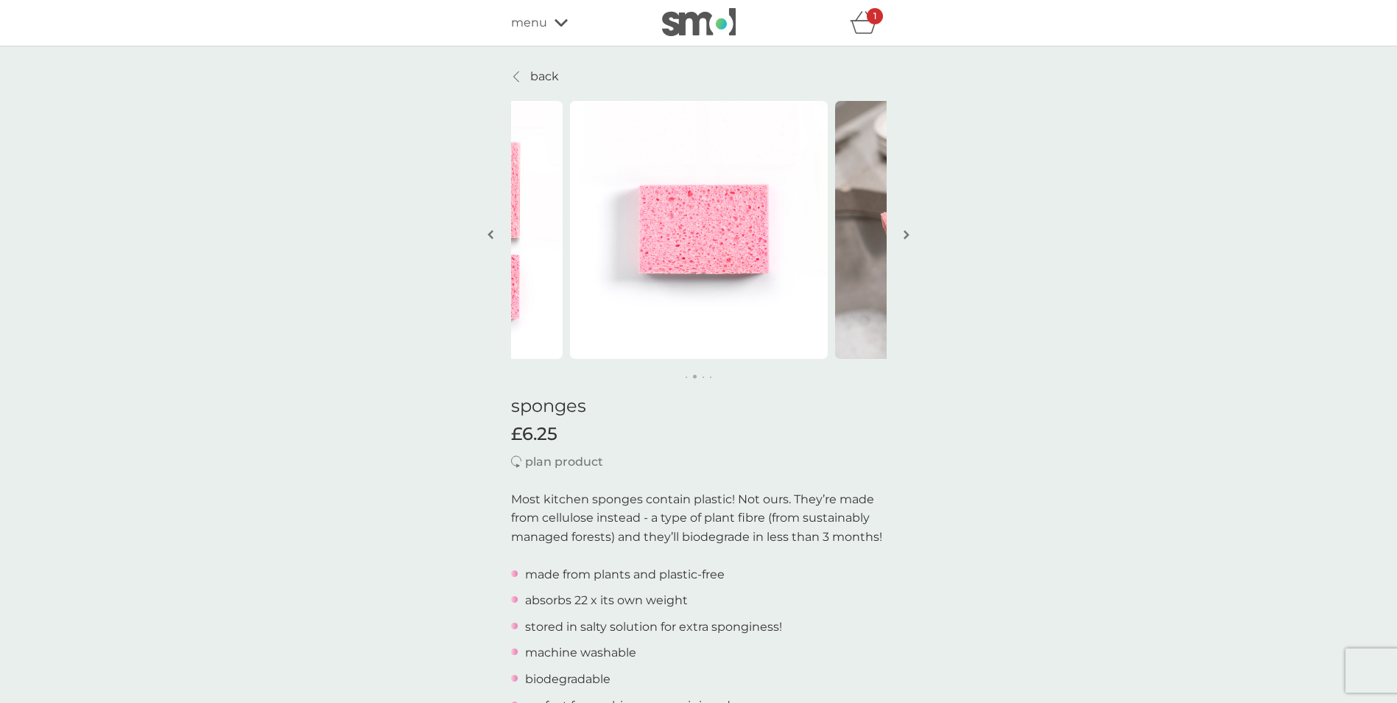
click at [513, 74] on icon at bounding box center [516, 77] width 6 height 12
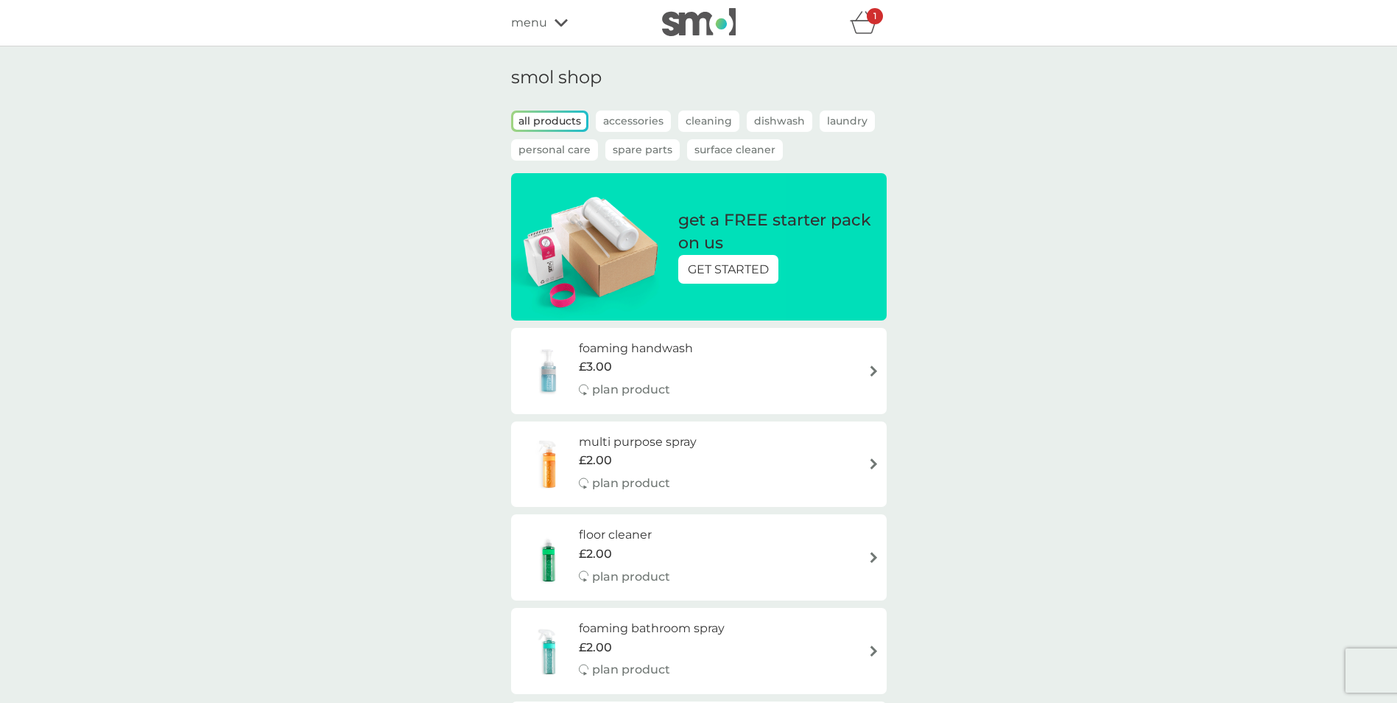
click at [611, 440] on h6 "multi purpose spray" at bounding box center [638, 441] width 118 height 19
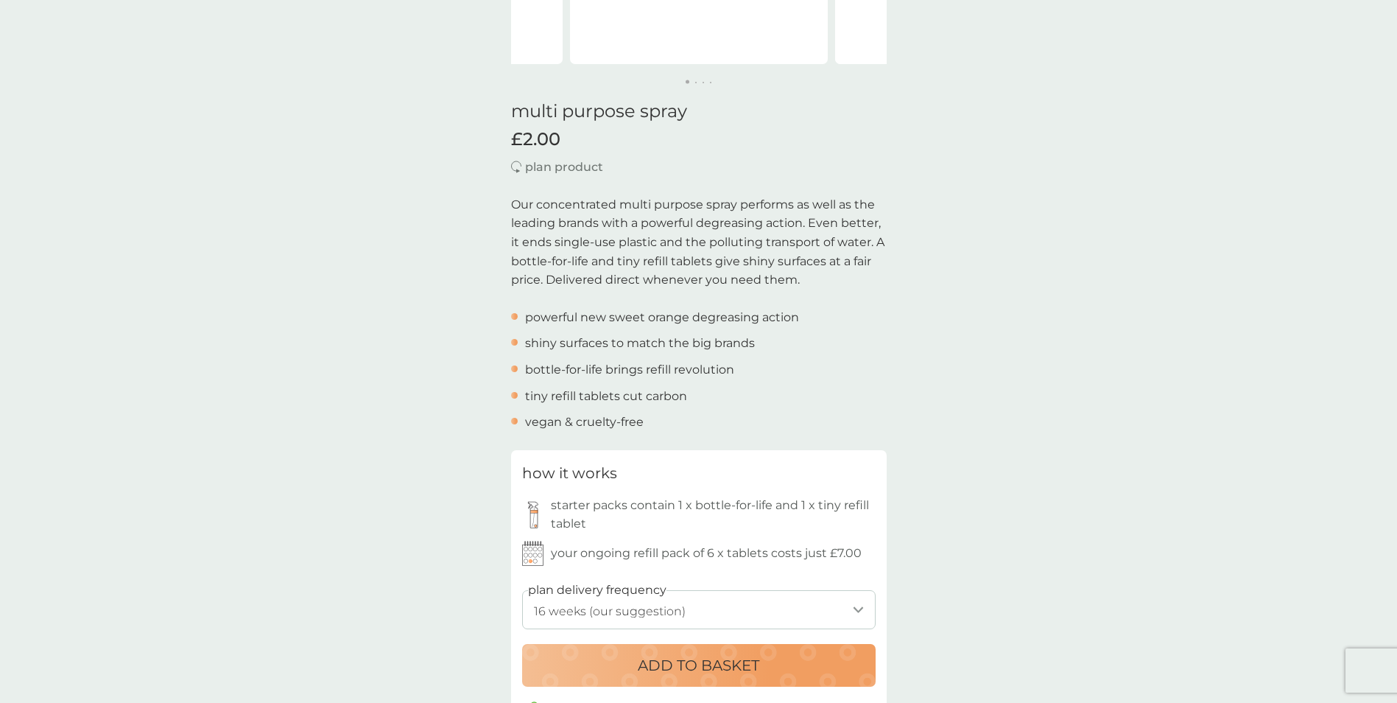
scroll to position [368, 0]
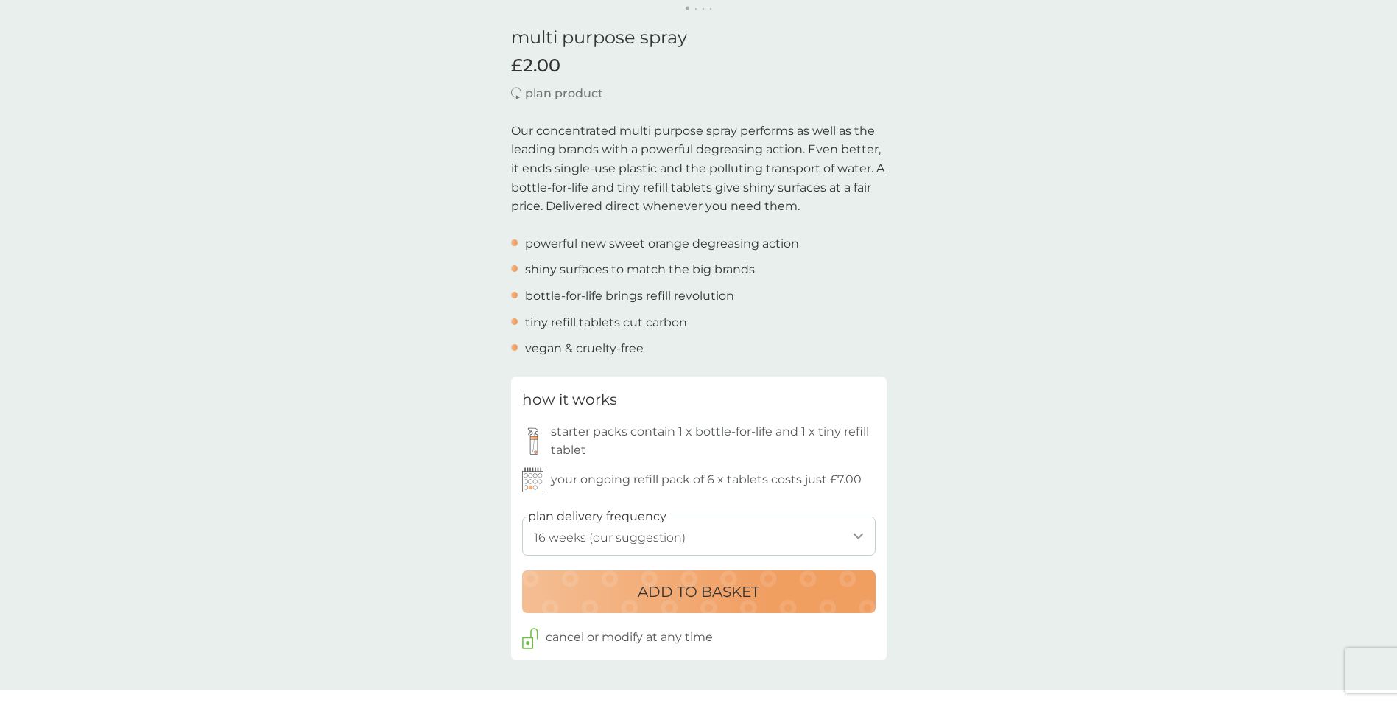
click at [857, 533] on select "1 week 2 weeks 3 weeks 4 weeks 5 weeks 6 weeks 7 weeks 8 weeks 9 weeks 10 weeks…" at bounding box center [698, 535] width 353 height 39
select select "175"
click at [522, 516] on select "1 week 2 weeks 3 weeks 4 weeks 5 weeks 6 weeks 7 weeks 8 weeks 9 weeks 10 weeks…" at bounding box center [698, 535] width 353 height 39
click at [687, 590] on p "ADD TO BASKET" at bounding box center [699, 592] width 122 height 24
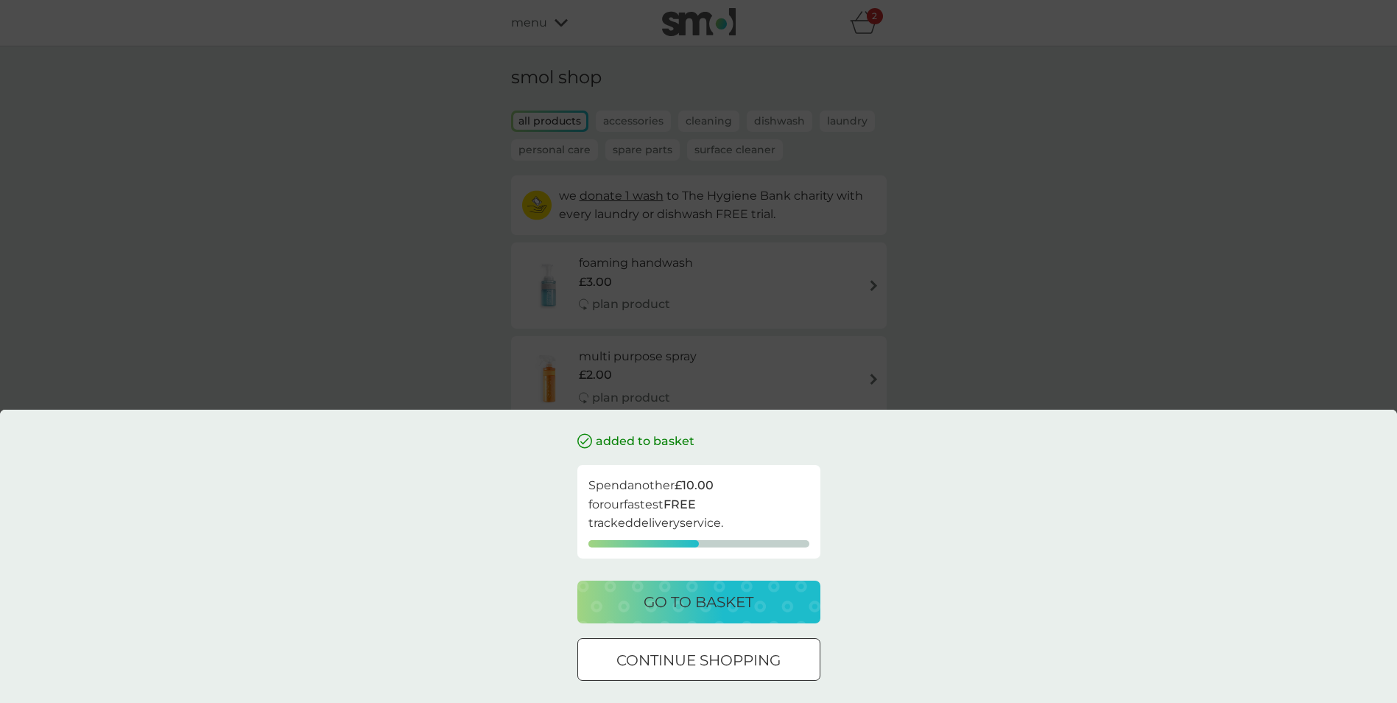
click at [714, 597] on p "go to basket" at bounding box center [699, 602] width 110 height 24
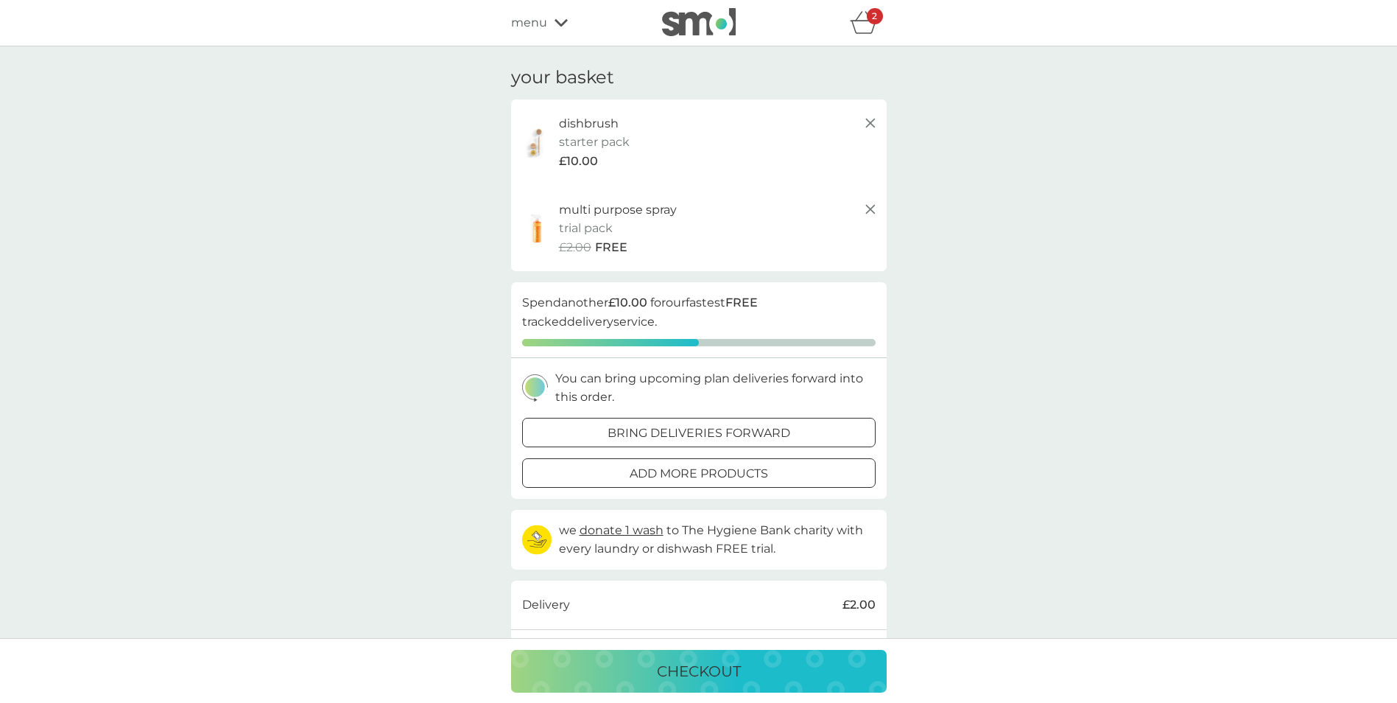
click at [658, 429] on p "bring deliveries forward" at bounding box center [699, 432] width 183 height 19
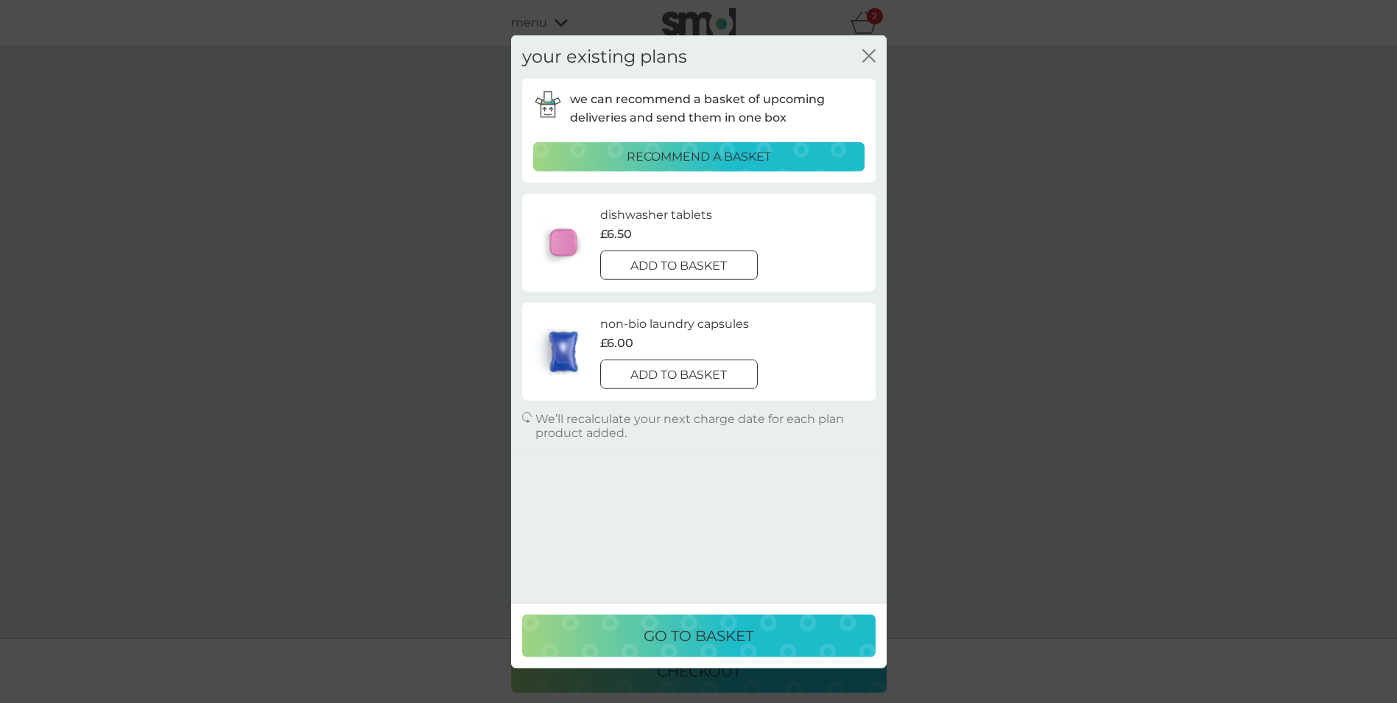
click at [681, 378] on div at bounding box center [678, 374] width 53 height 15
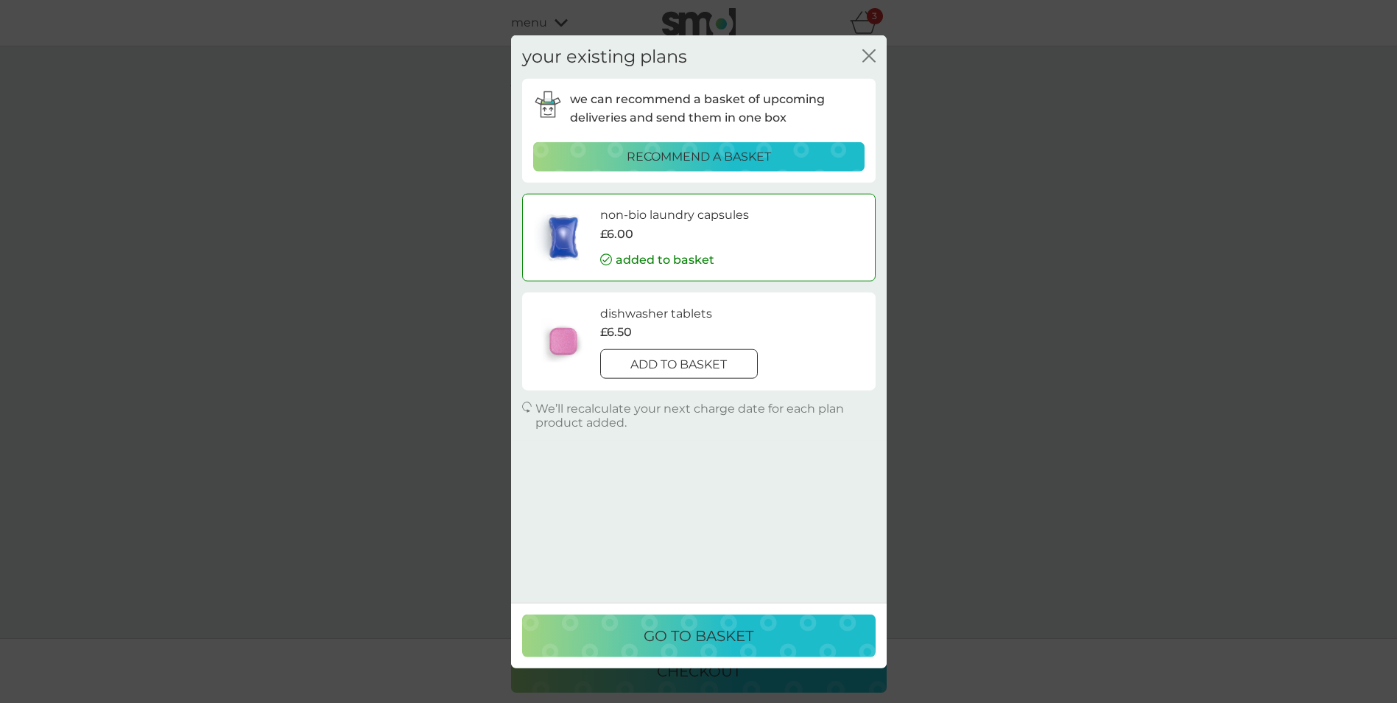
click at [669, 368] on div at bounding box center [678, 363] width 53 height 15
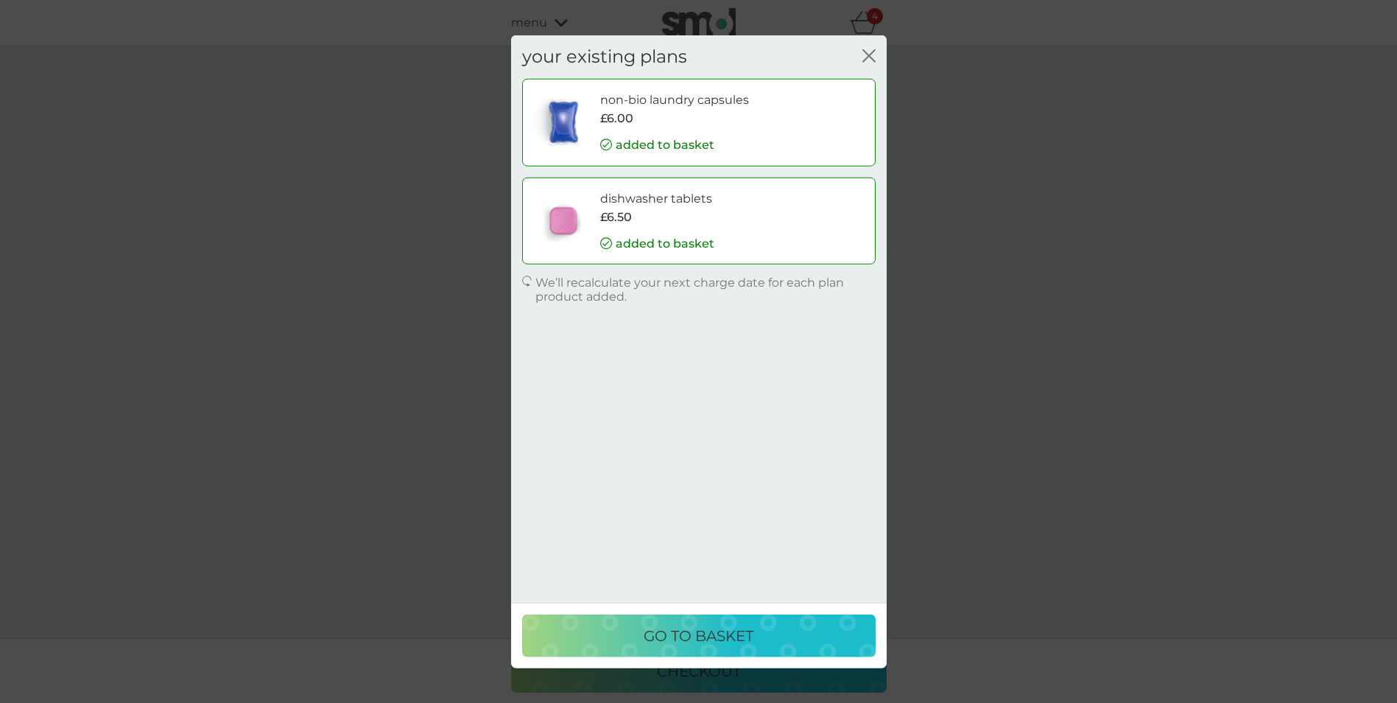
click at [708, 635] on p "go to basket" at bounding box center [699, 635] width 110 height 24
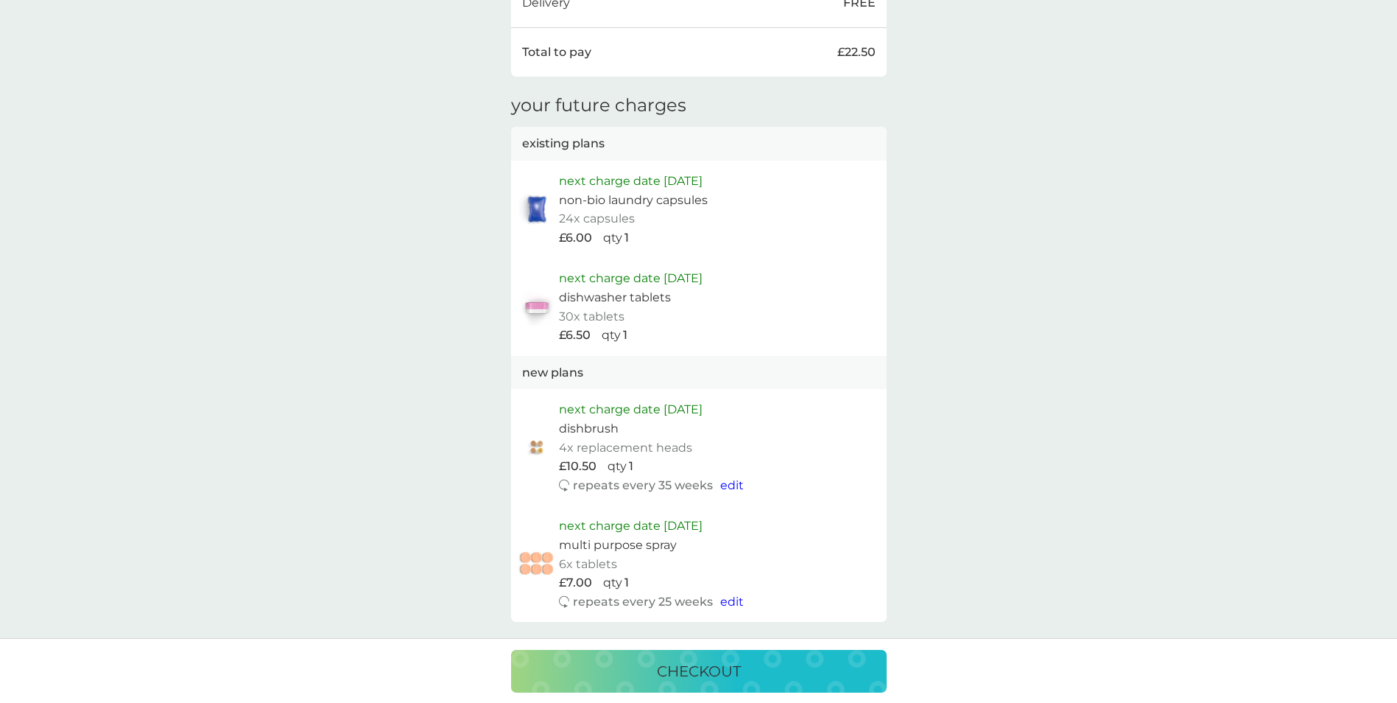
scroll to position [810, 0]
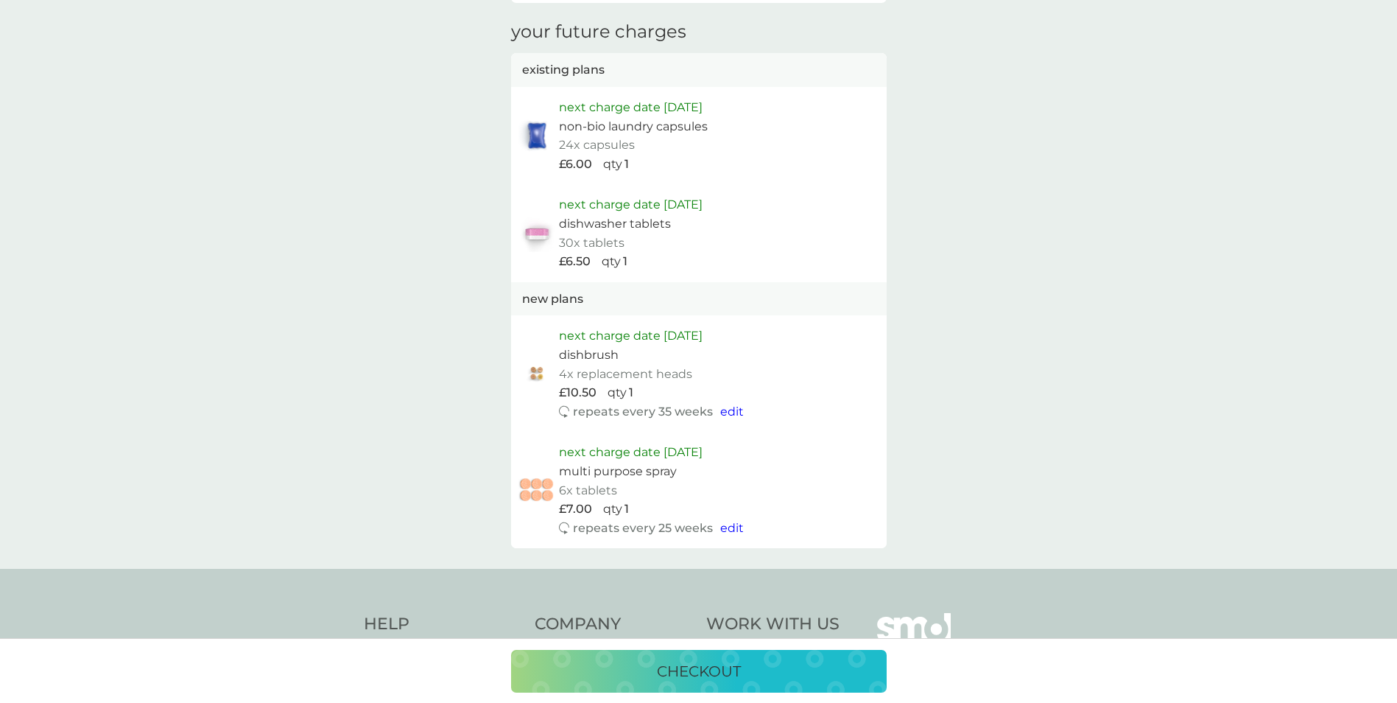
click at [731, 522] on span "edit" at bounding box center [732, 528] width 24 height 14
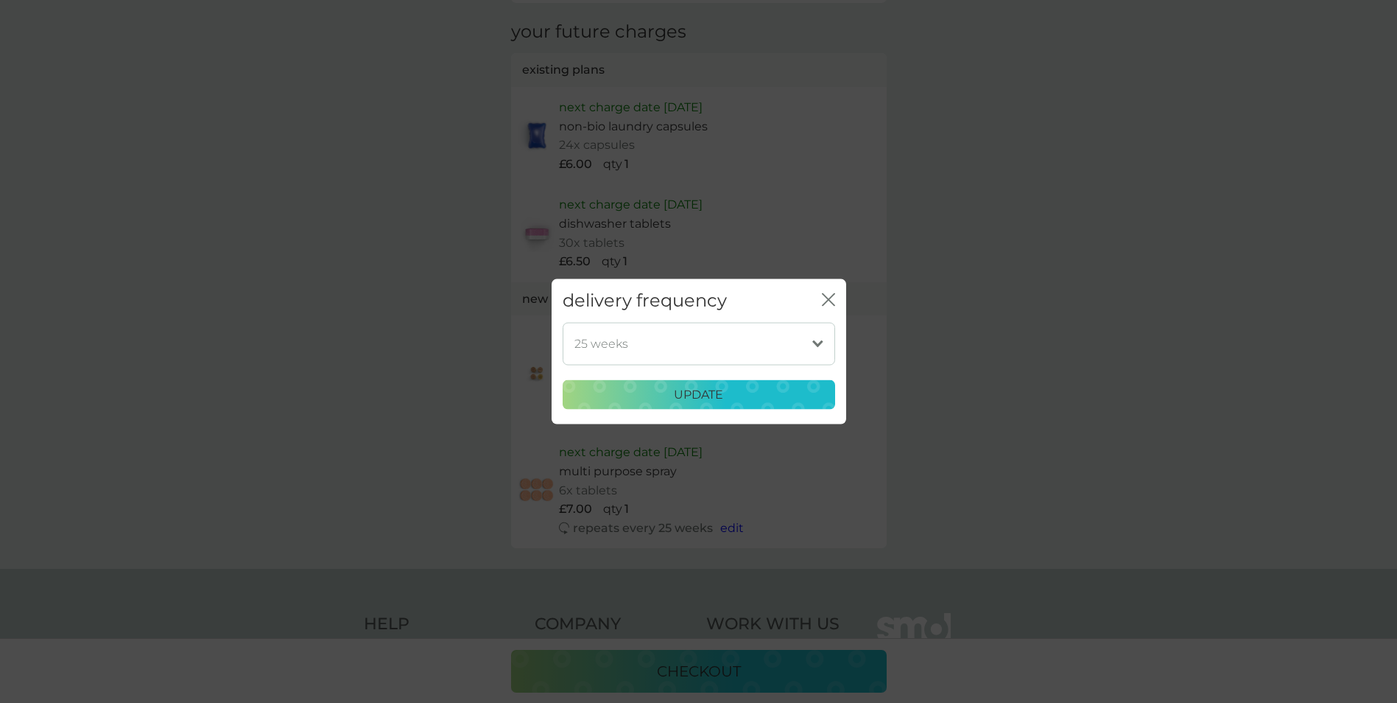
click at [813, 337] on select "1 week 2 weeks 3 weeks 4 weeks 5 weeks 6 weeks 7 weeks 8 weeks 9 weeks 10 weeks…" at bounding box center [699, 343] width 272 height 43
select select "168"
click at [563, 322] on select "1 week 2 weeks 3 weeks 4 weeks 5 weeks 6 weeks 7 weeks 8 weeks 9 weeks 10 weeks…" at bounding box center [699, 343] width 272 height 43
click at [747, 387] on div "update" at bounding box center [698, 394] width 253 height 19
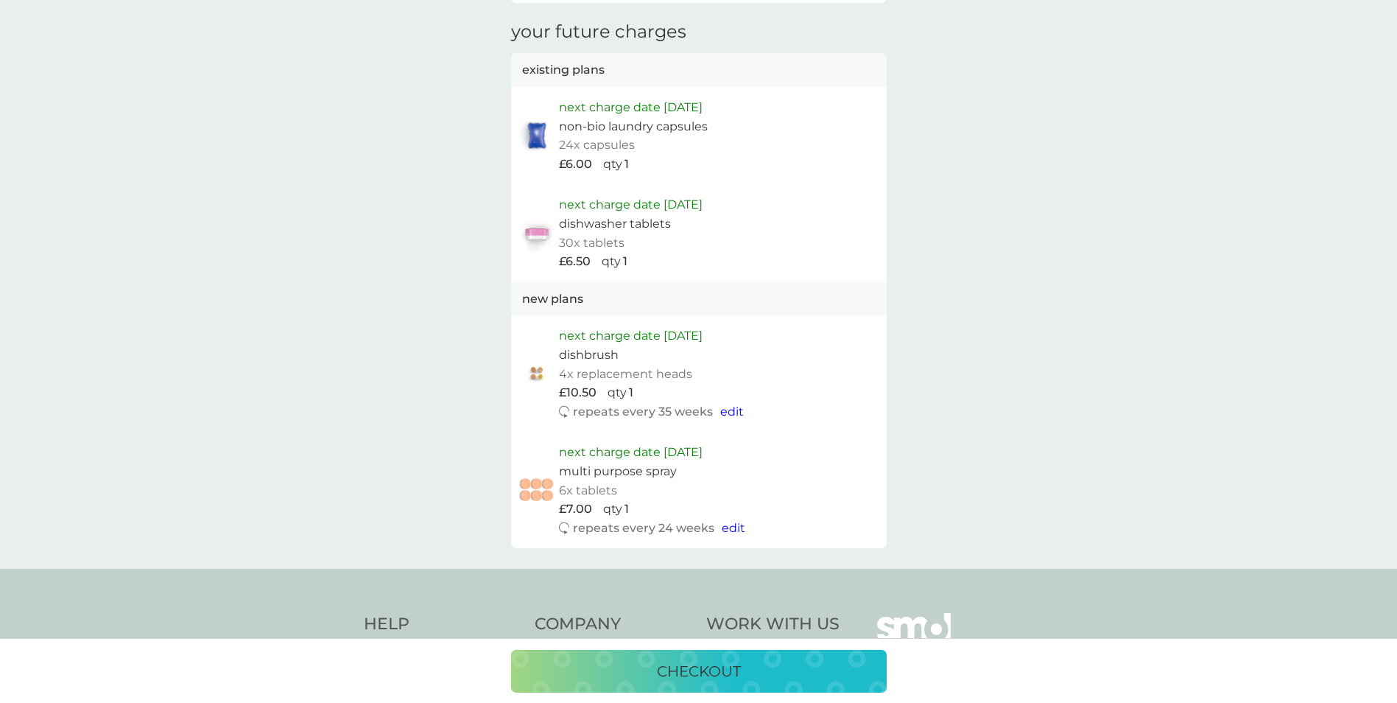
click at [734, 530] on span "edit" at bounding box center [734, 528] width 24 height 14
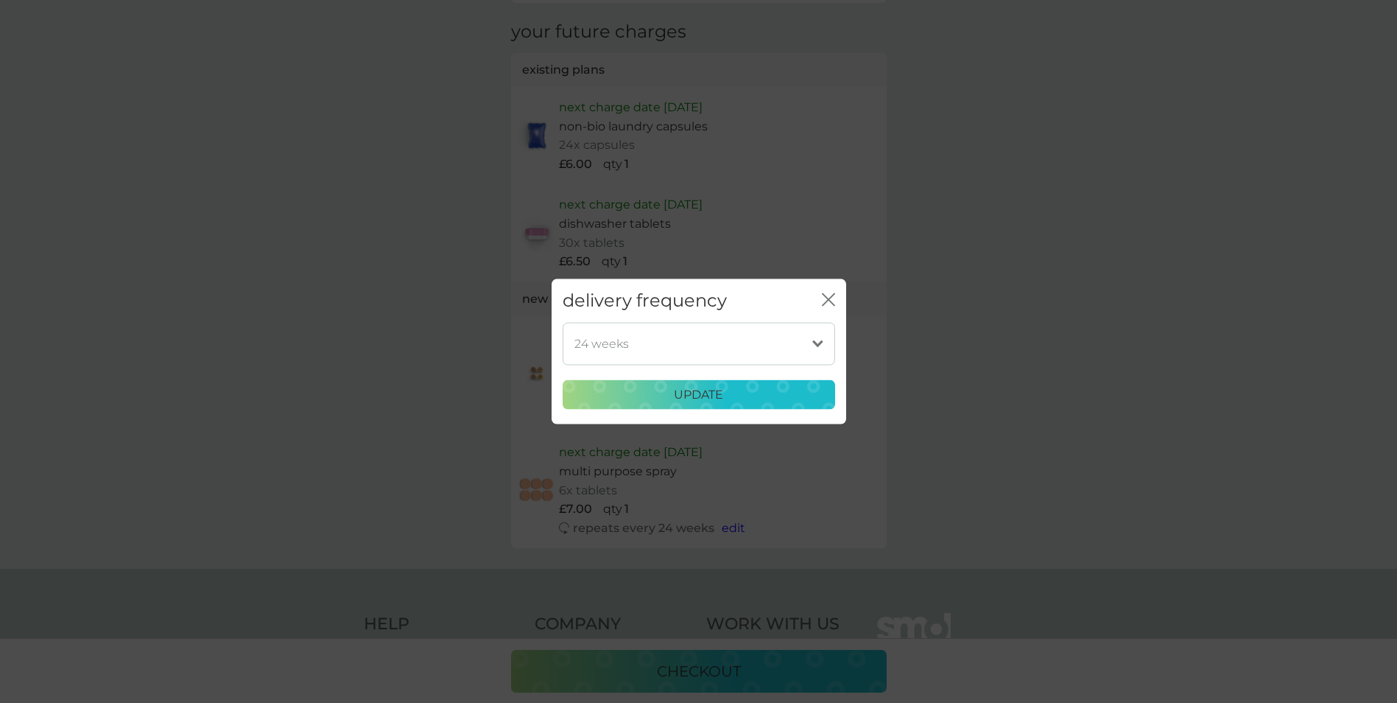
click at [803, 344] on select "1 week 2 weeks 3 weeks 4 weeks 5 weeks 6 weeks 7 weeks 8 weeks 9 weeks 10 weeks…" at bounding box center [699, 343] width 272 height 43
select select "175"
click at [563, 322] on select "1 week 2 weeks 3 weeks 4 weeks 5 weeks 6 weeks 7 weeks 8 weeks 9 weeks 10 weeks…" at bounding box center [699, 343] width 272 height 43
click at [710, 393] on p "update" at bounding box center [698, 394] width 49 height 19
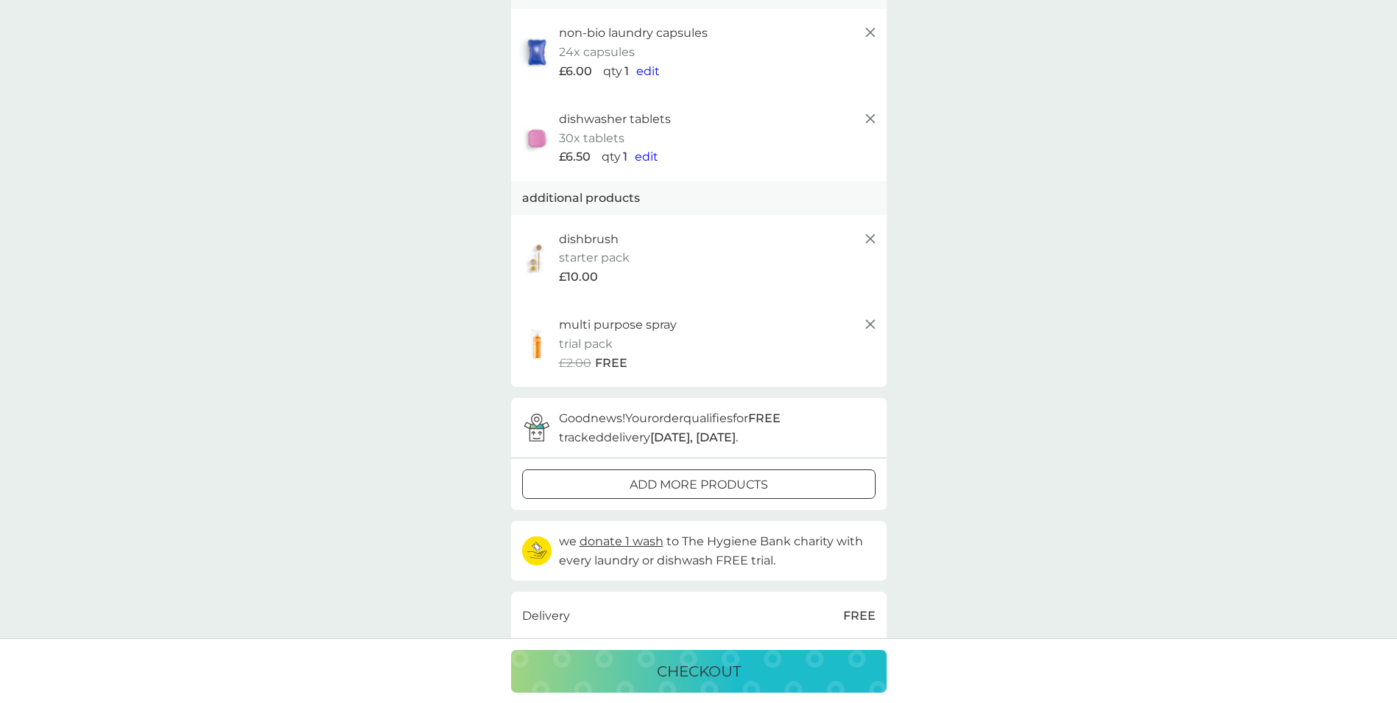
scroll to position [50, 0]
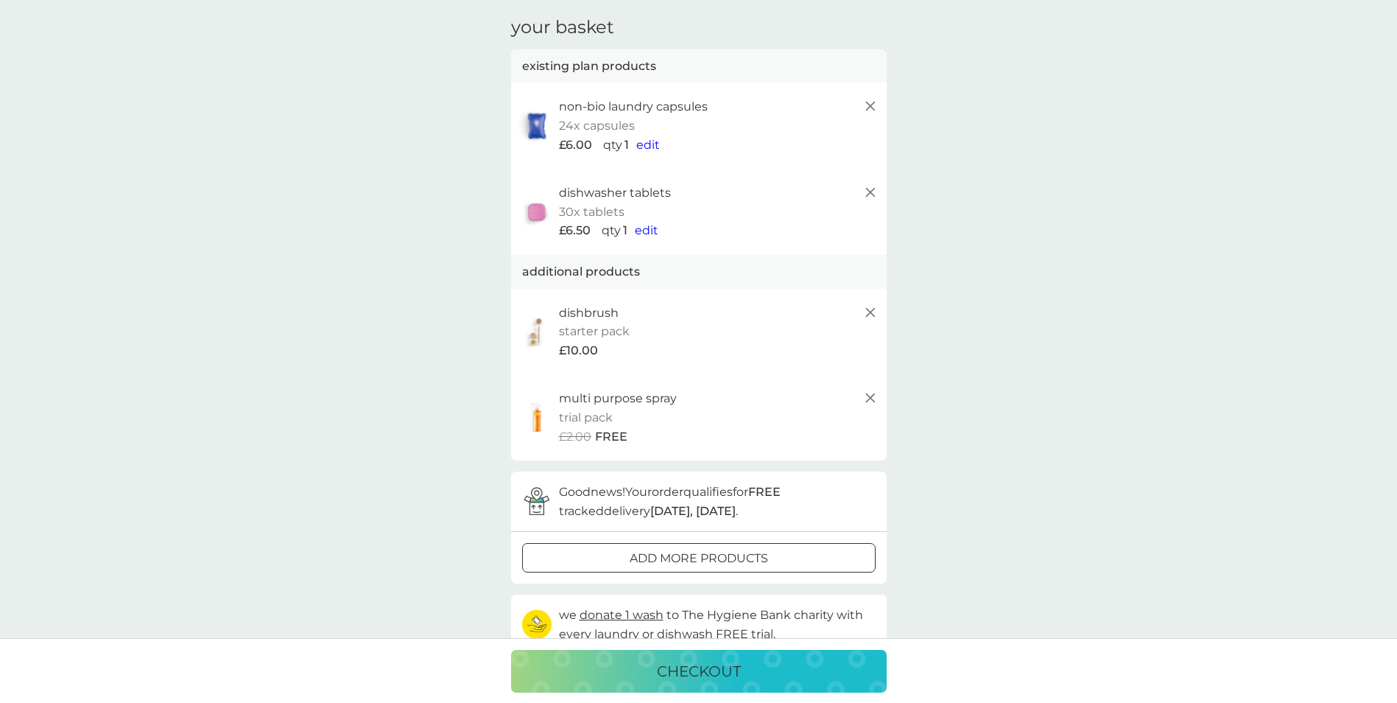
click at [652, 667] on div "checkout" at bounding box center [699, 671] width 346 height 24
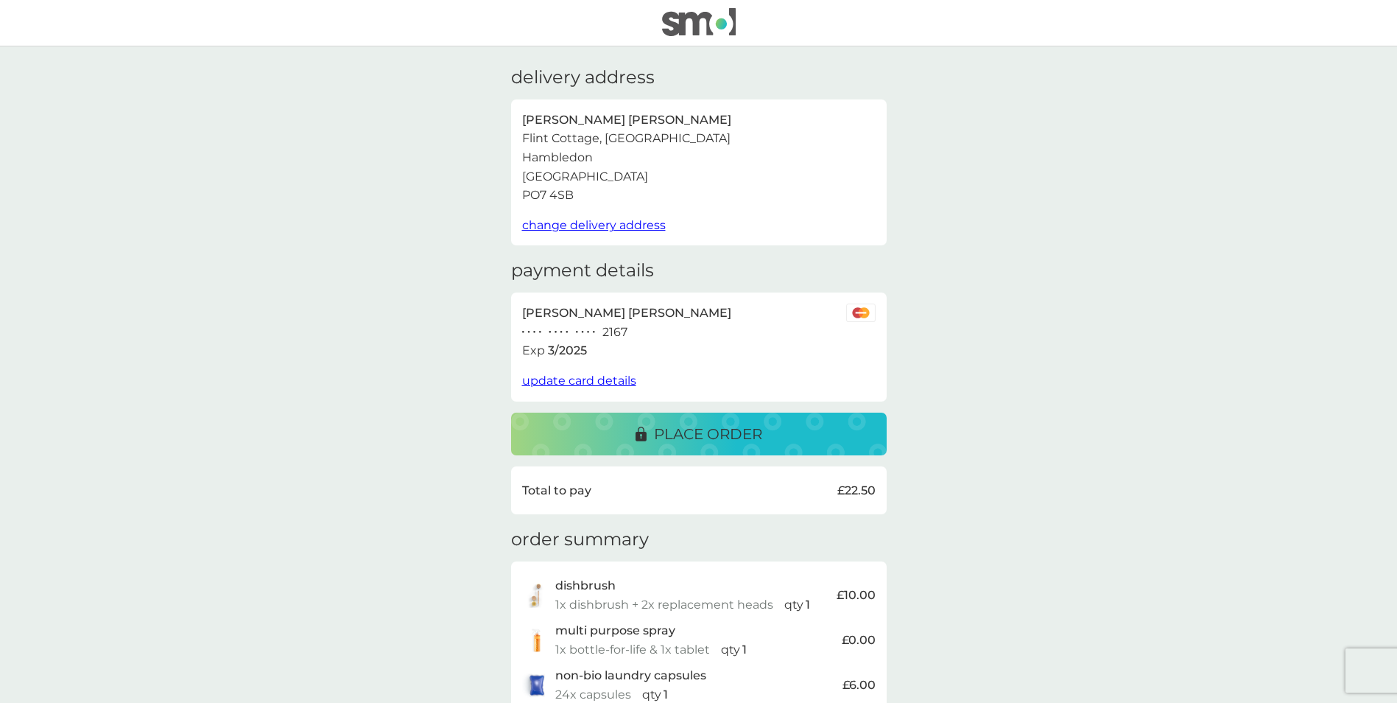
scroll to position [74, 0]
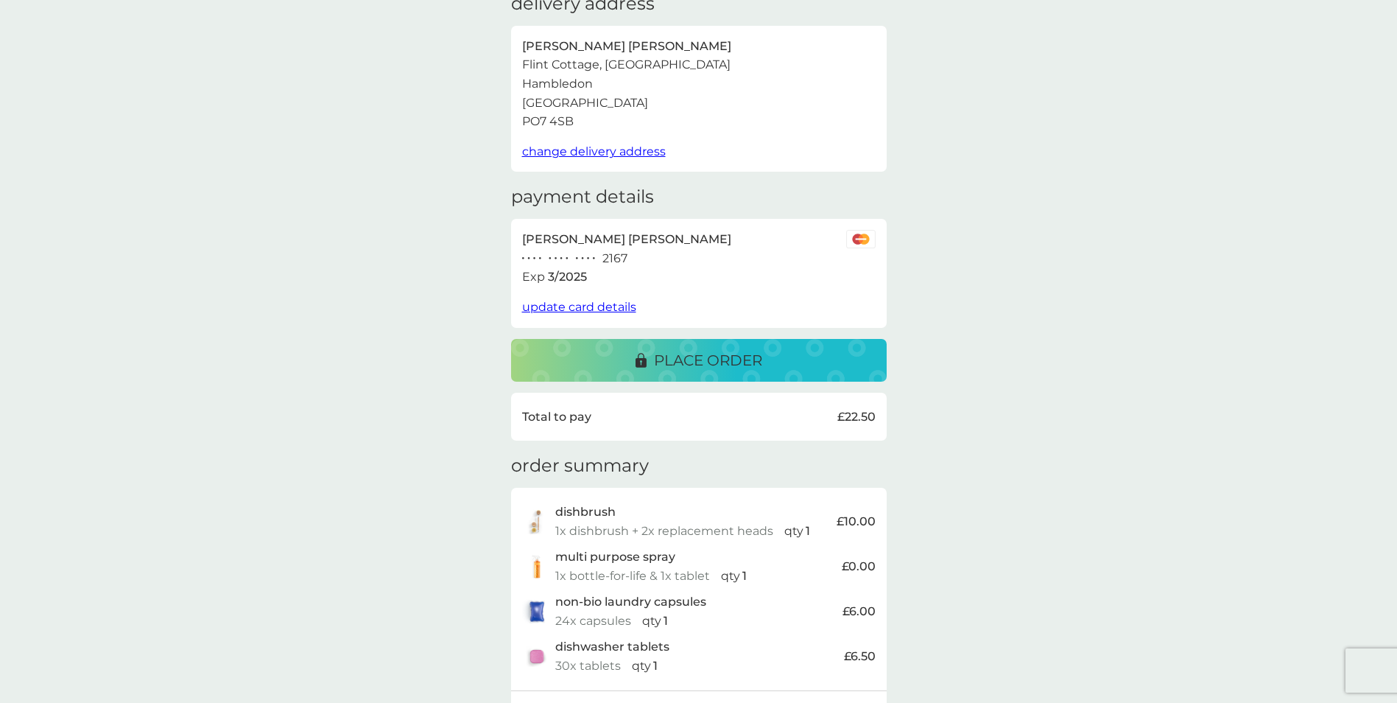
click at [723, 362] on p "place order" at bounding box center [708, 360] width 108 height 24
